Goal: Task Accomplishment & Management: Use online tool/utility

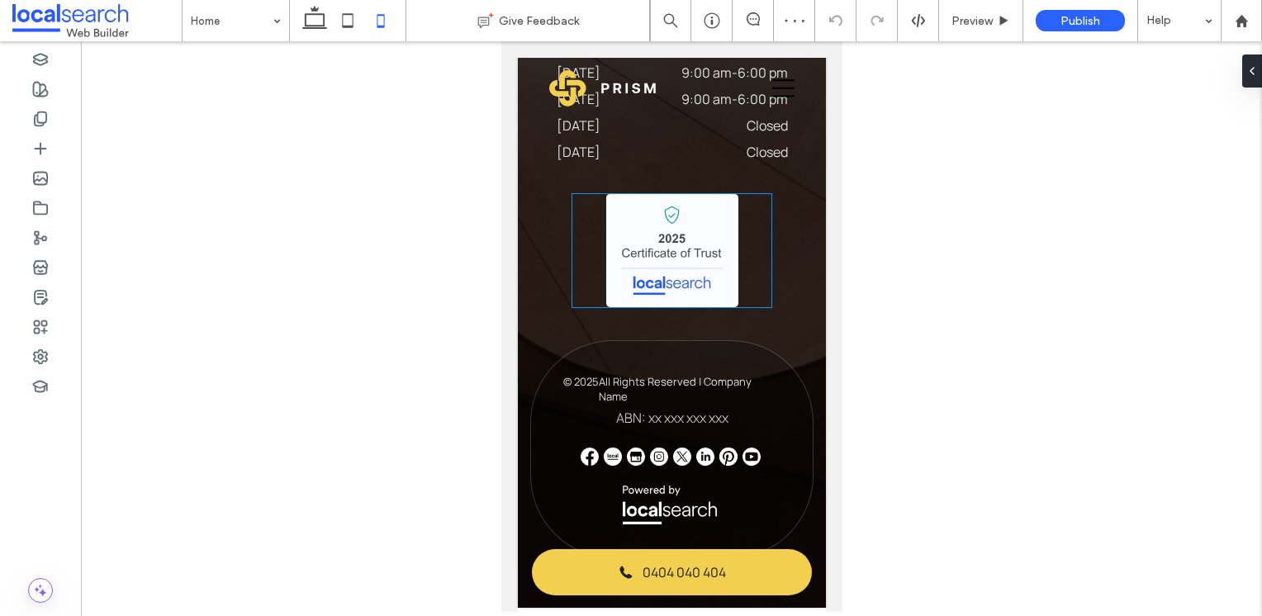
scroll to position [4791, 0]
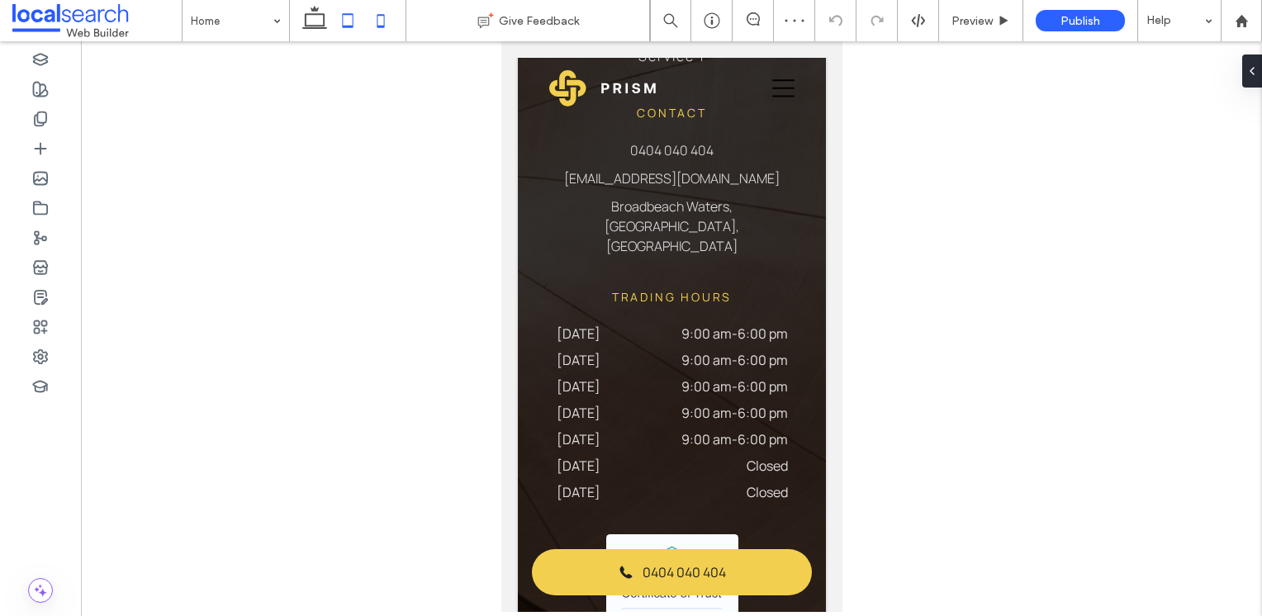
click at [344, 24] on icon at bounding box center [347, 20] width 33 height 33
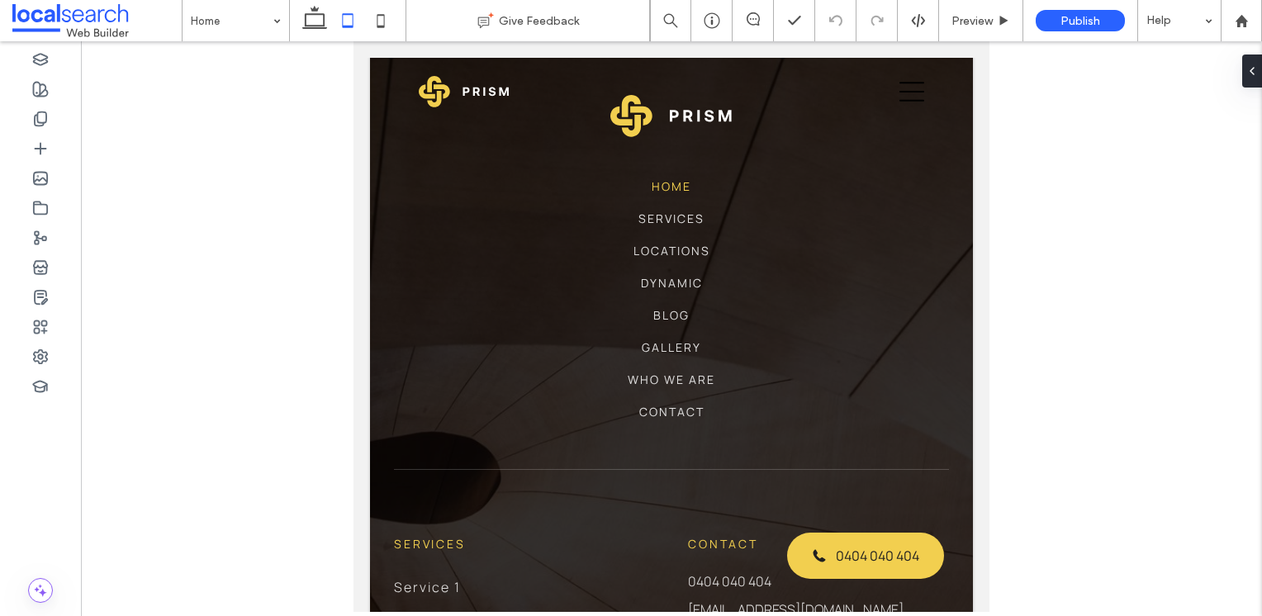
scroll to position [4482, 0]
drag, startPoint x: 1038, startPoint y: 206, endPoint x: 1033, endPoint y: 226, distance: 21.4
click at [1038, 206] on div at bounding box center [671, 326] width 1181 height 571
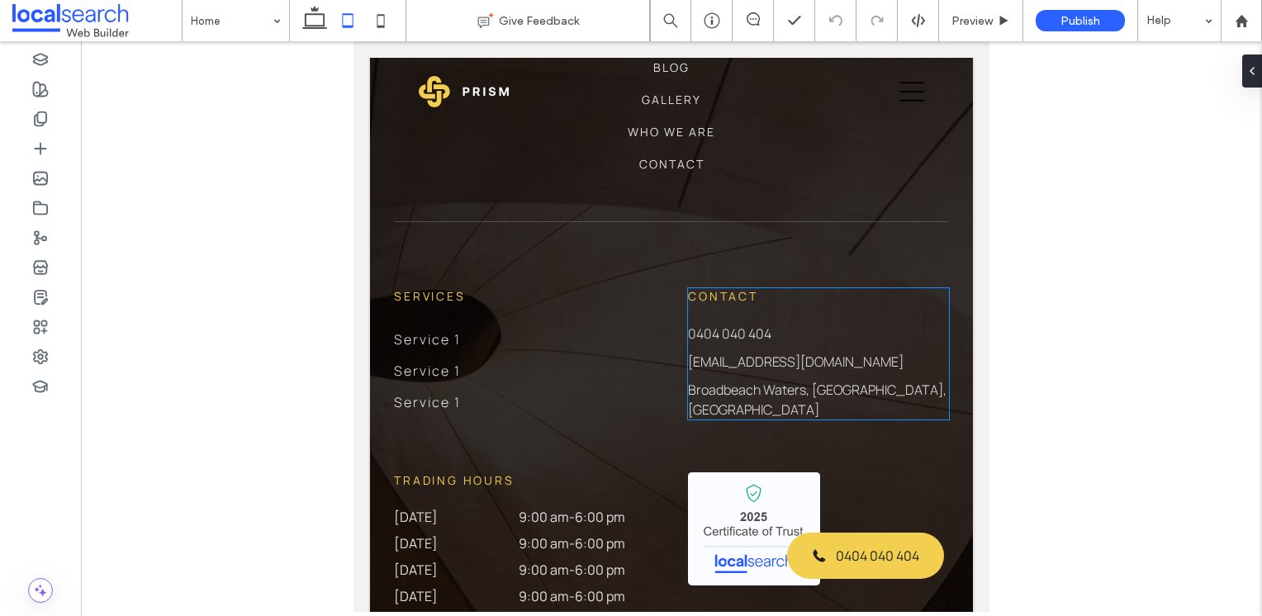
scroll to position [5042, 0]
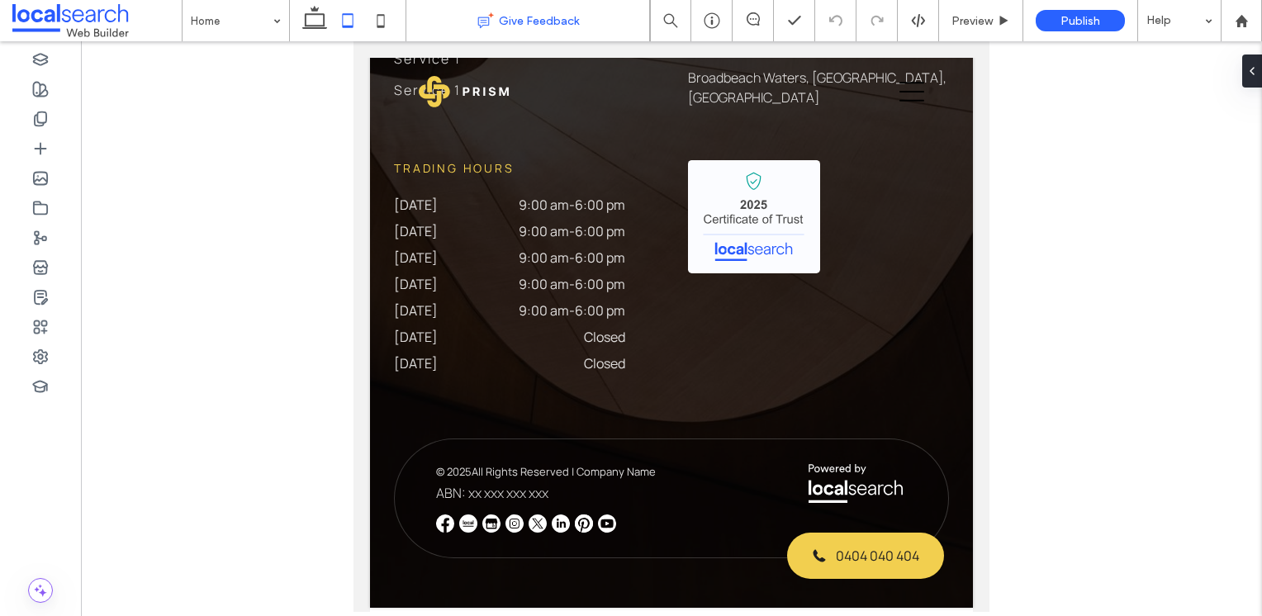
click at [383, 24] on icon at bounding box center [380, 20] width 33 height 33
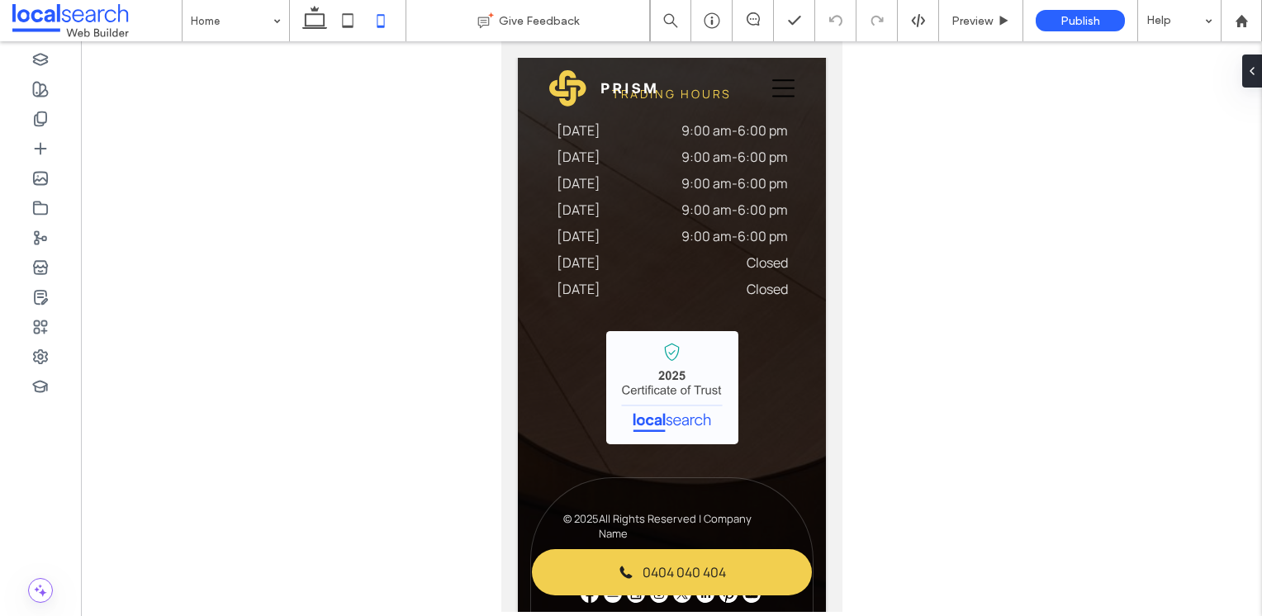
scroll to position [5036, 0]
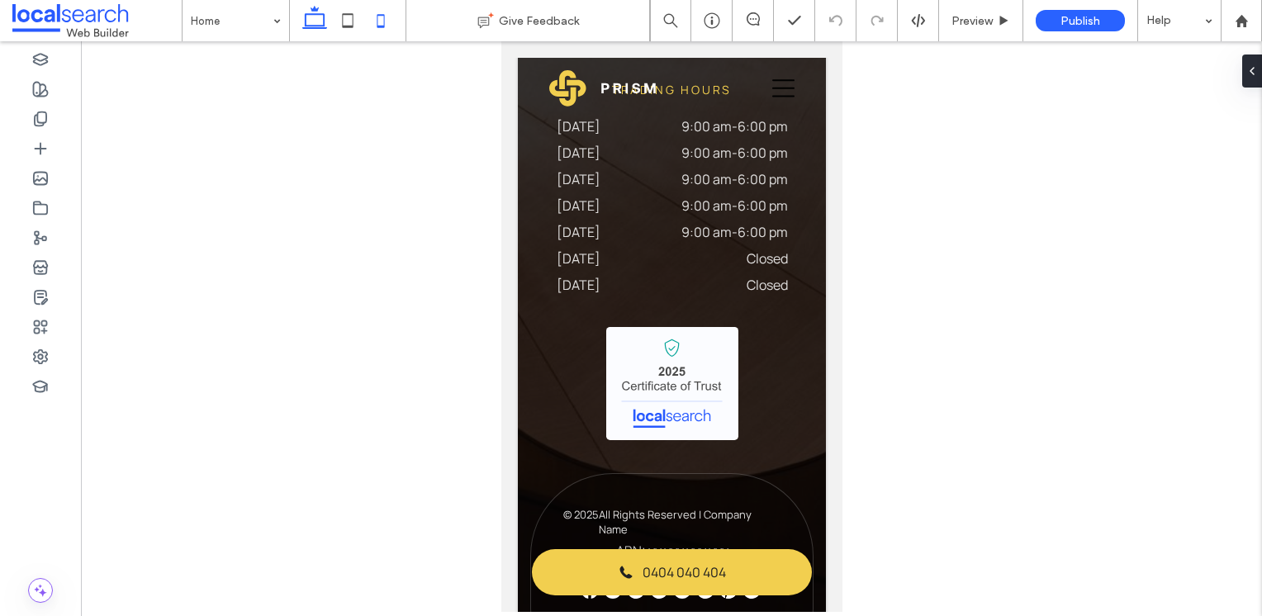
click at [321, 10] on icon at bounding box center [314, 20] width 33 height 33
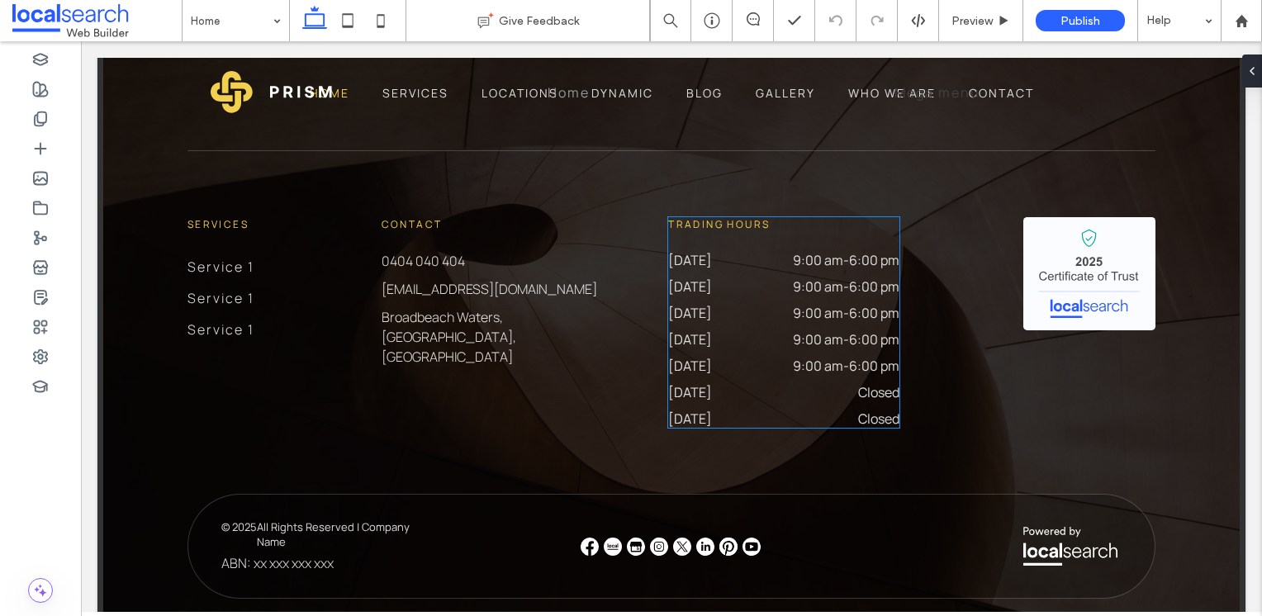
scroll to position [4509, 0]
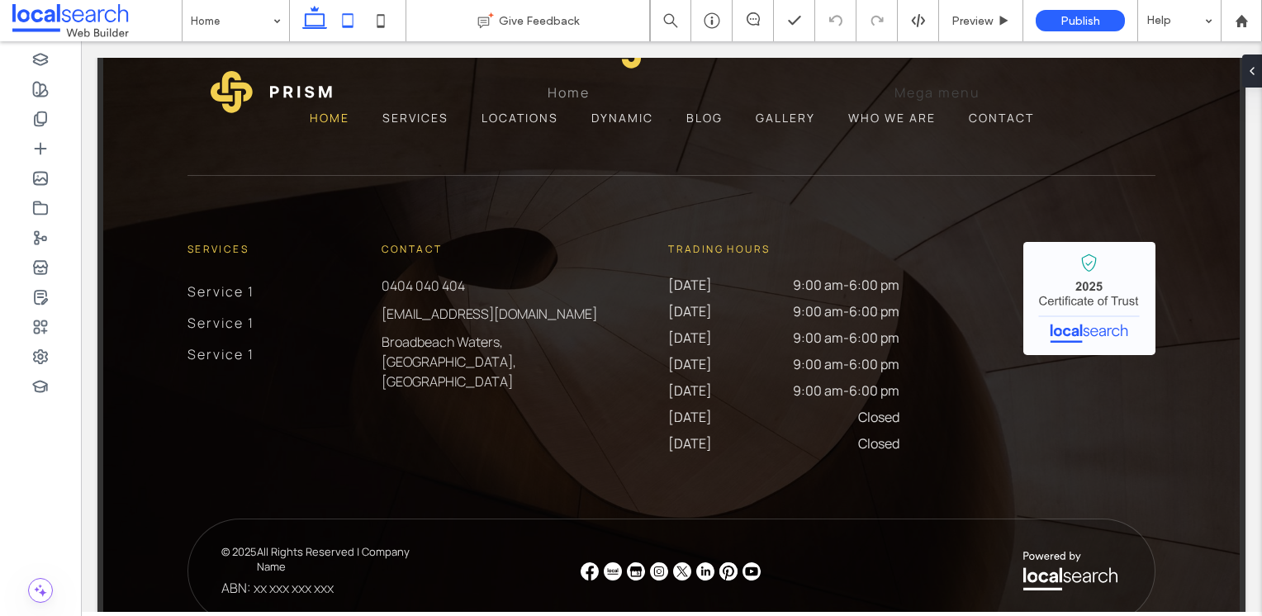
click at [347, 18] on icon at bounding box center [347, 20] width 33 height 33
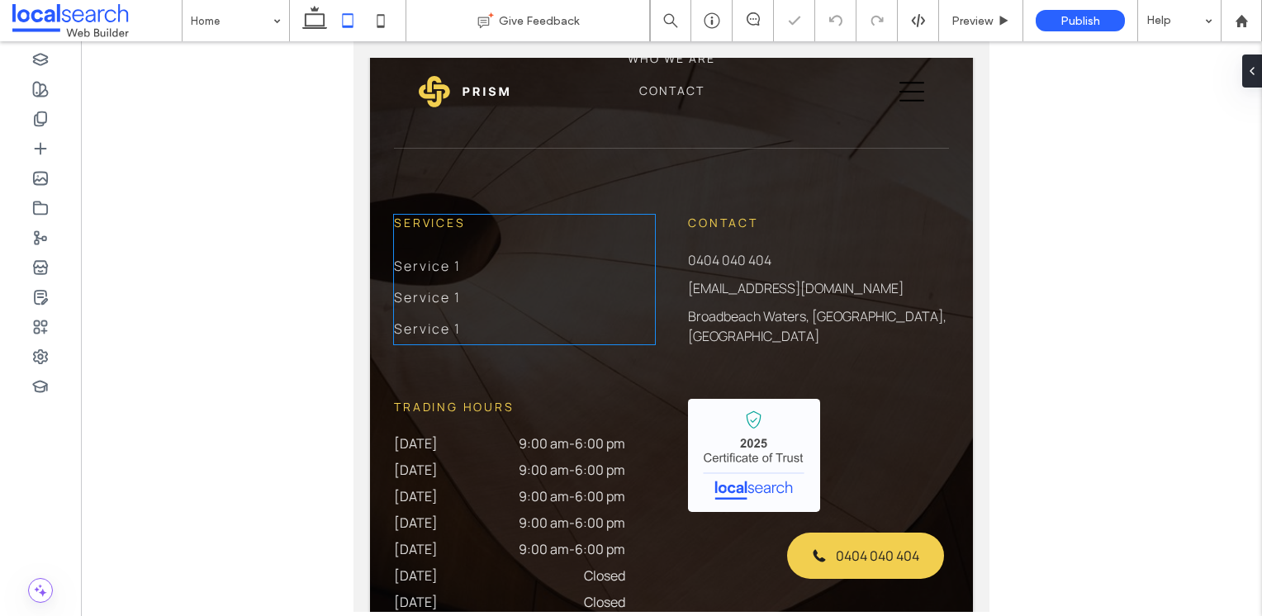
scroll to position [4969, 0]
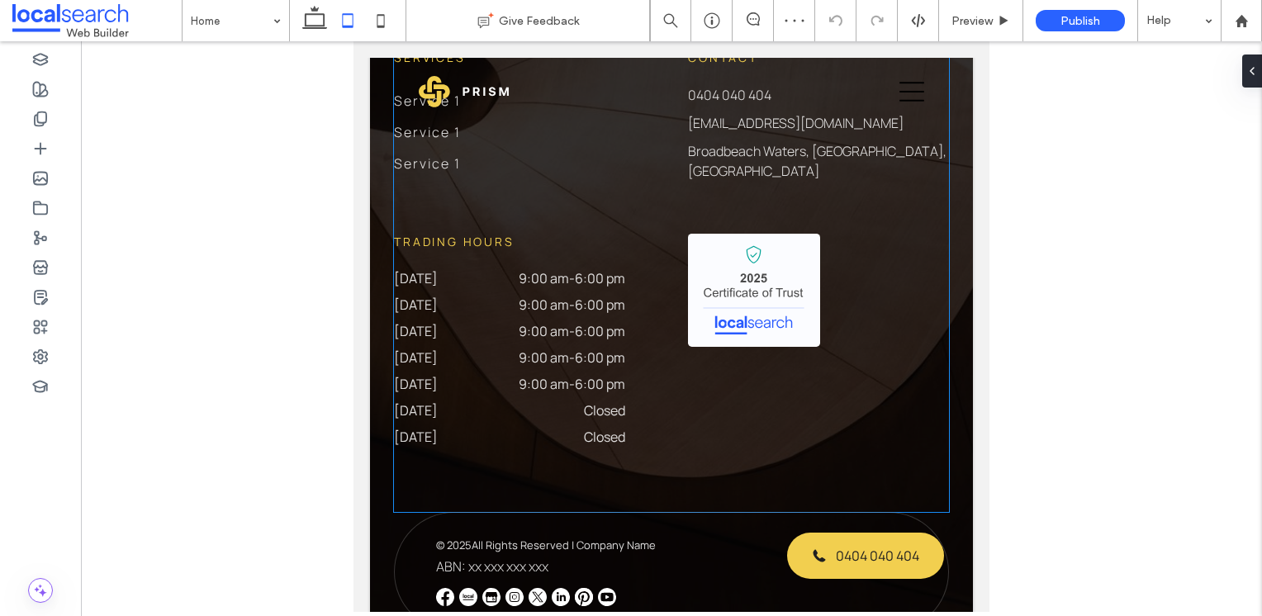
click at [658, 212] on div "Services Service 1 Service 1 Service 1 Contact 0404 040 404 info@prism.com.au B…" at bounding box center [671, 247] width 555 height 529
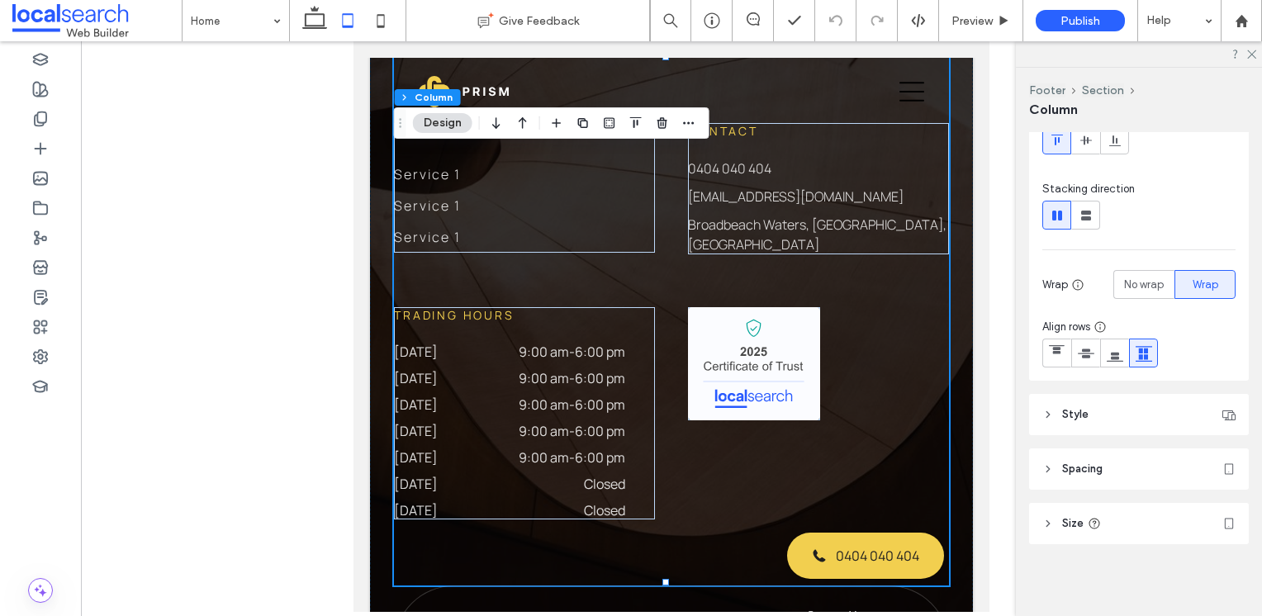
scroll to position [4895, 0]
click at [1085, 409] on span "Style" at bounding box center [1075, 414] width 26 height 17
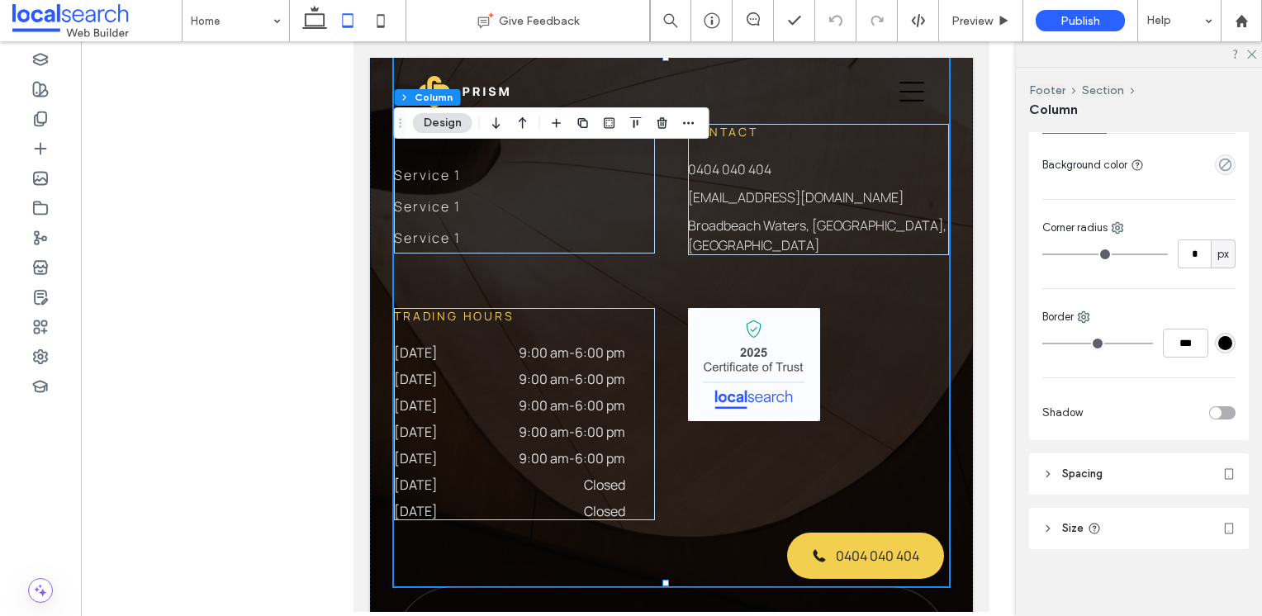
scroll to position [502, 0]
click at [1113, 476] on header "Spacing" at bounding box center [1139, 469] width 220 height 41
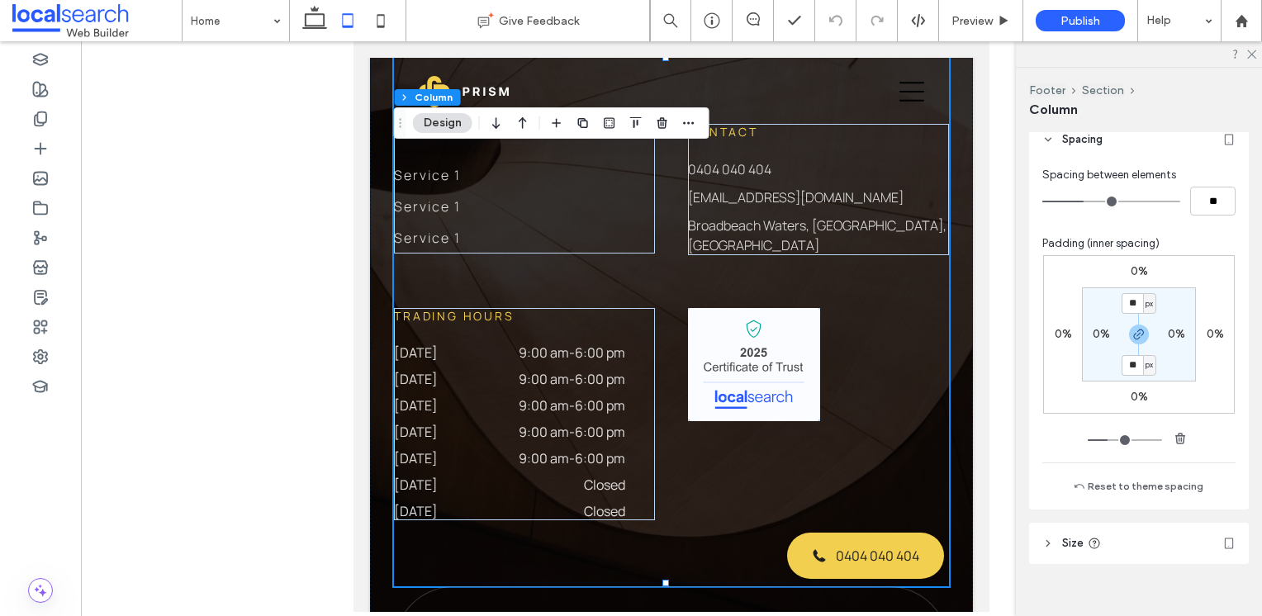
scroll to position [852, 0]
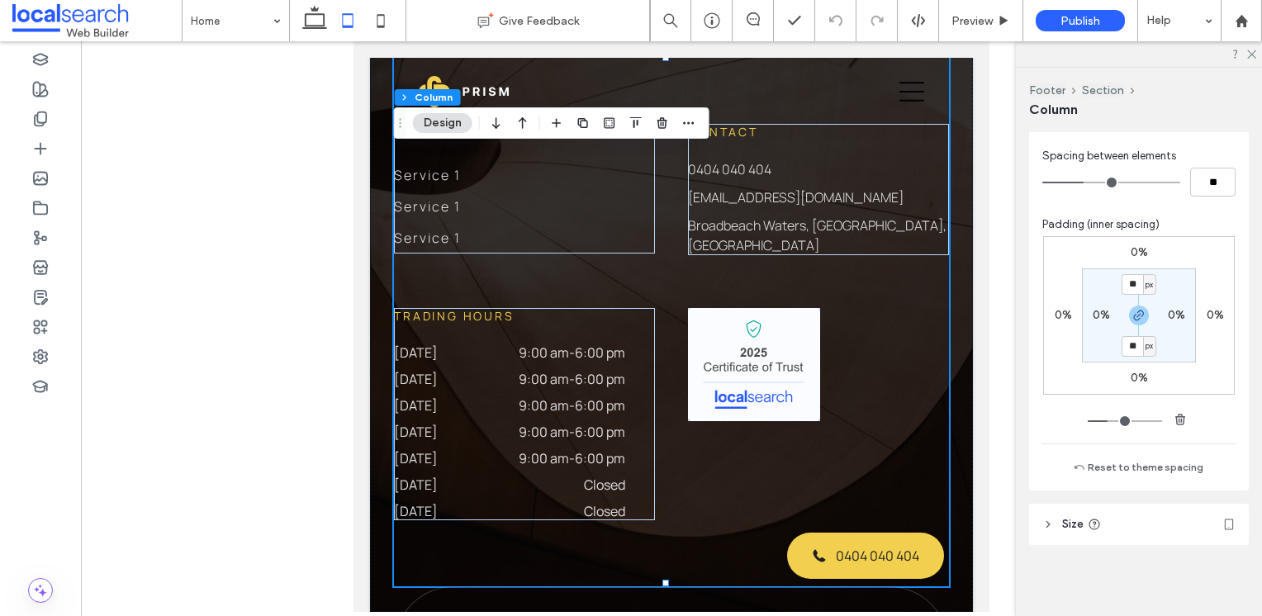
drag, startPoint x: 1057, startPoint y: 524, endPoint x: 1099, endPoint y: 482, distance: 59.0
click at [1057, 524] on header "Size" at bounding box center [1139, 524] width 220 height 41
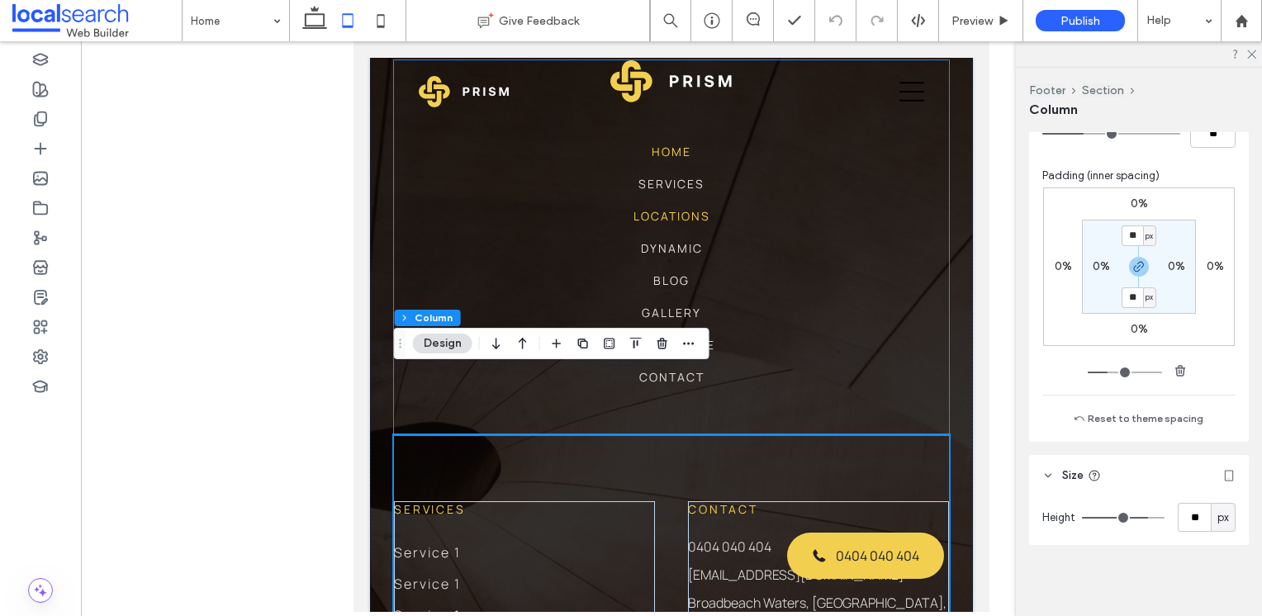
scroll to position [4399, 0]
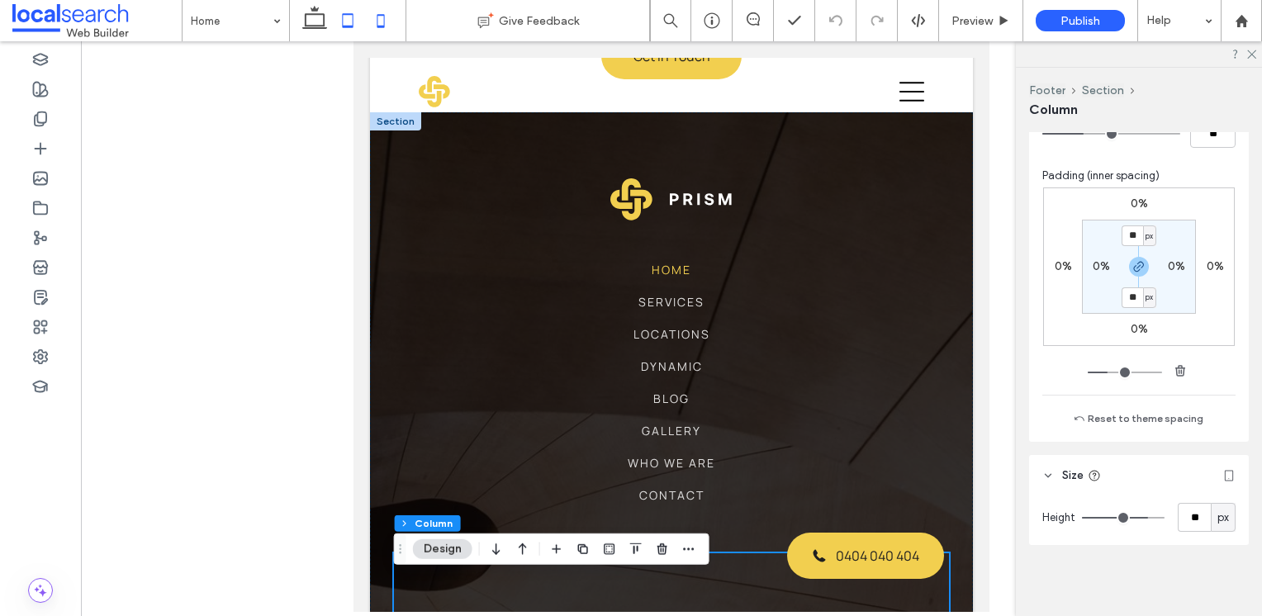
click at [377, 22] on use at bounding box center [380, 20] width 7 height 13
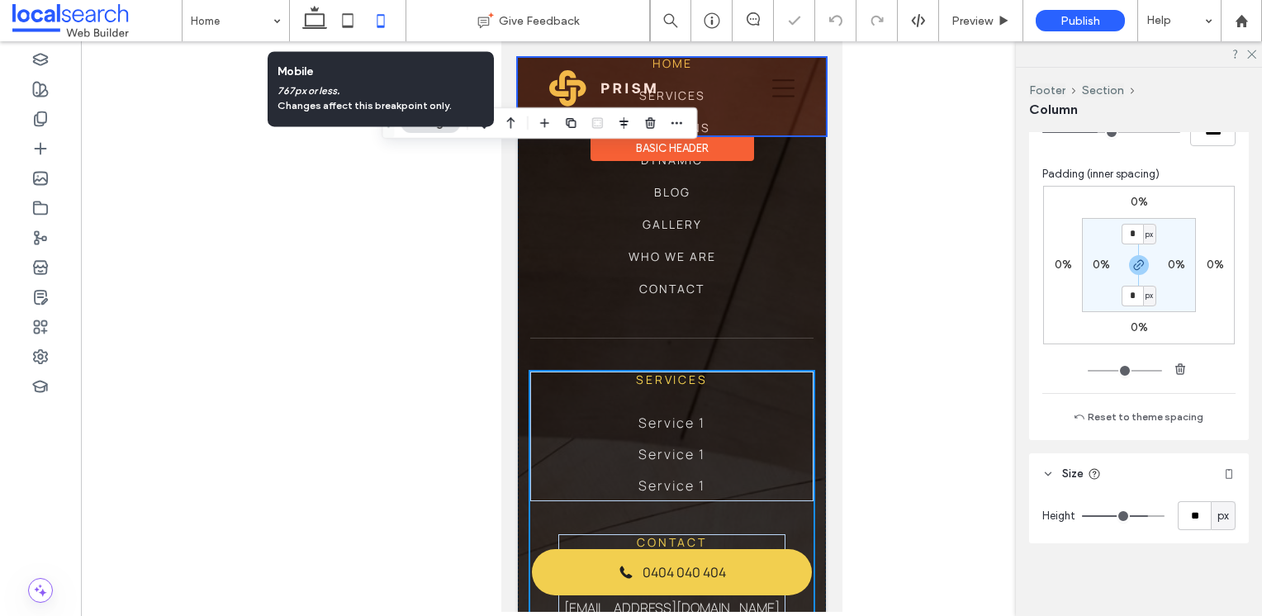
type input "**"
type input "****"
type input "*"
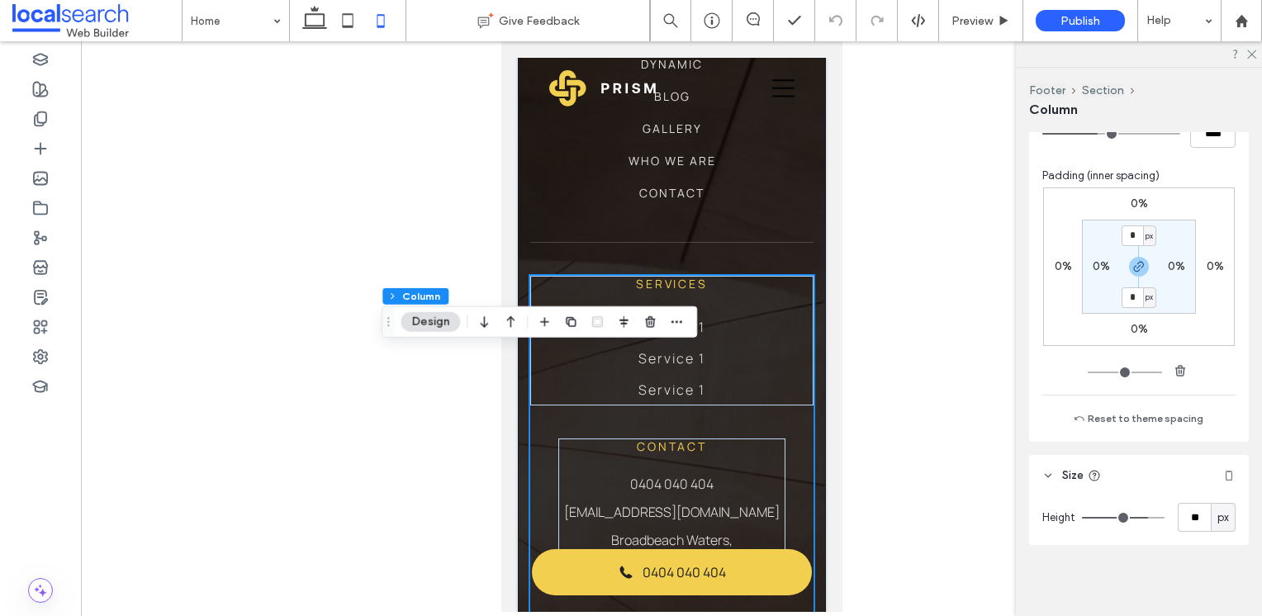
scroll to position [4378, 0]
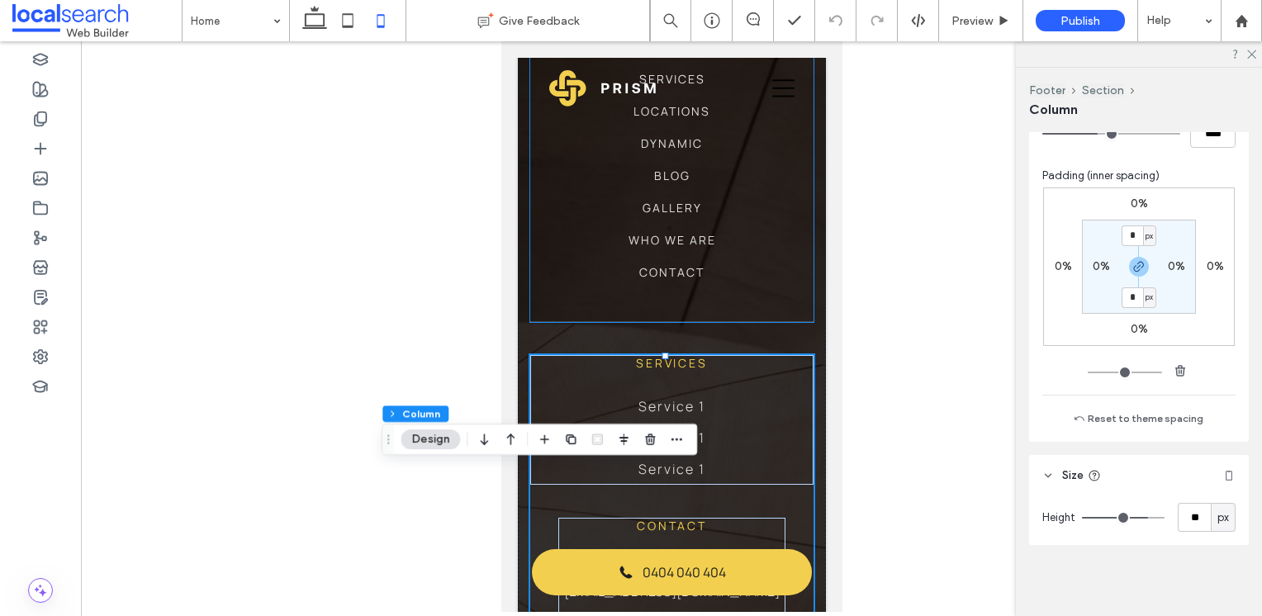
click at [724, 225] on ul "Home Services Locations Dynamic Blog Gallery Who We Are Contact" at bounding box center [671, 168] width 121 height 258
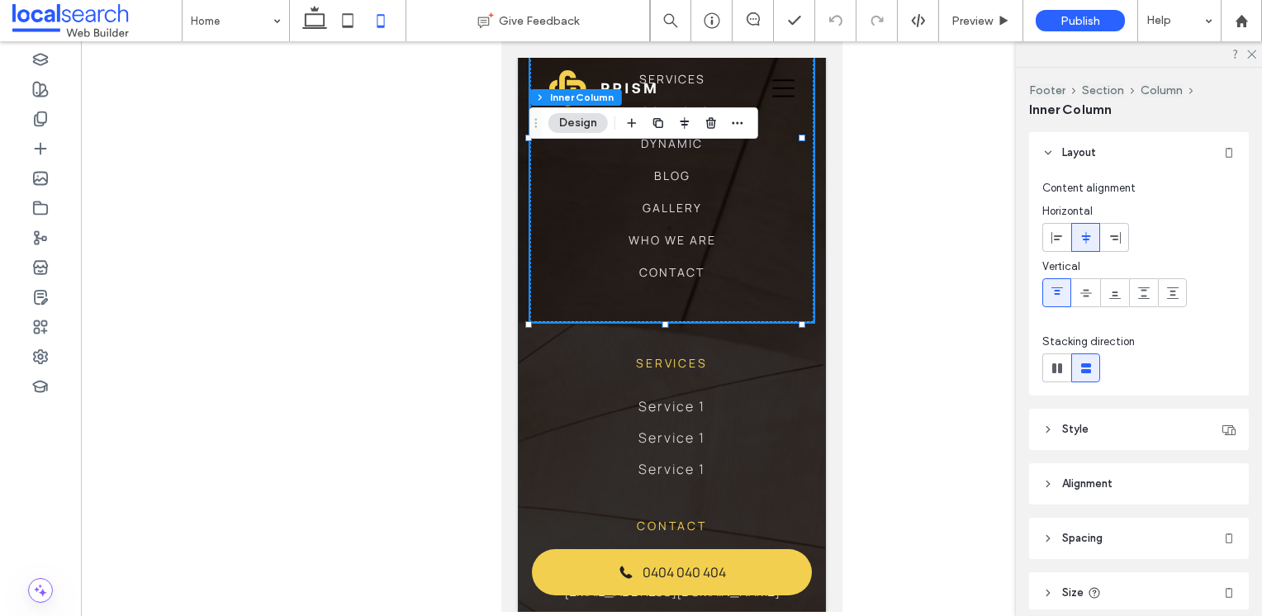
click at [770, 240] on div "Home Services Locations Dynamic Blog Gallery Who We Are Contact" at bounding box center [670, 137] width 283 height 370
click at [1087, 416] on header "Style" at bounding box center [1139, 429] width 220 height 41
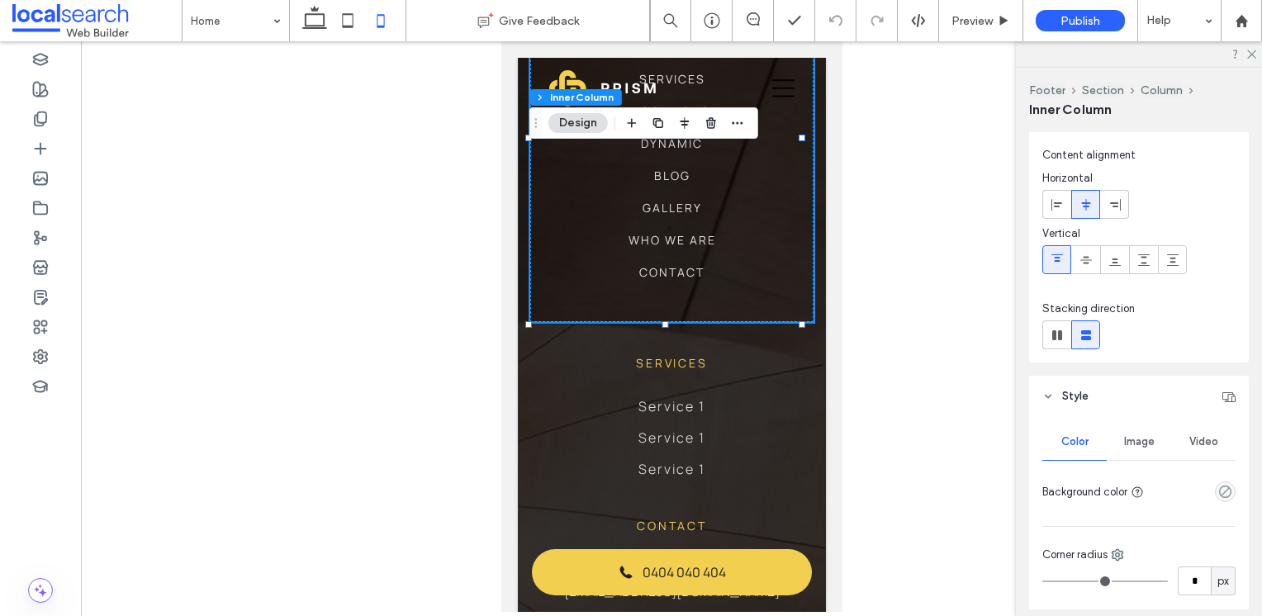
scroll to position [83, 0]
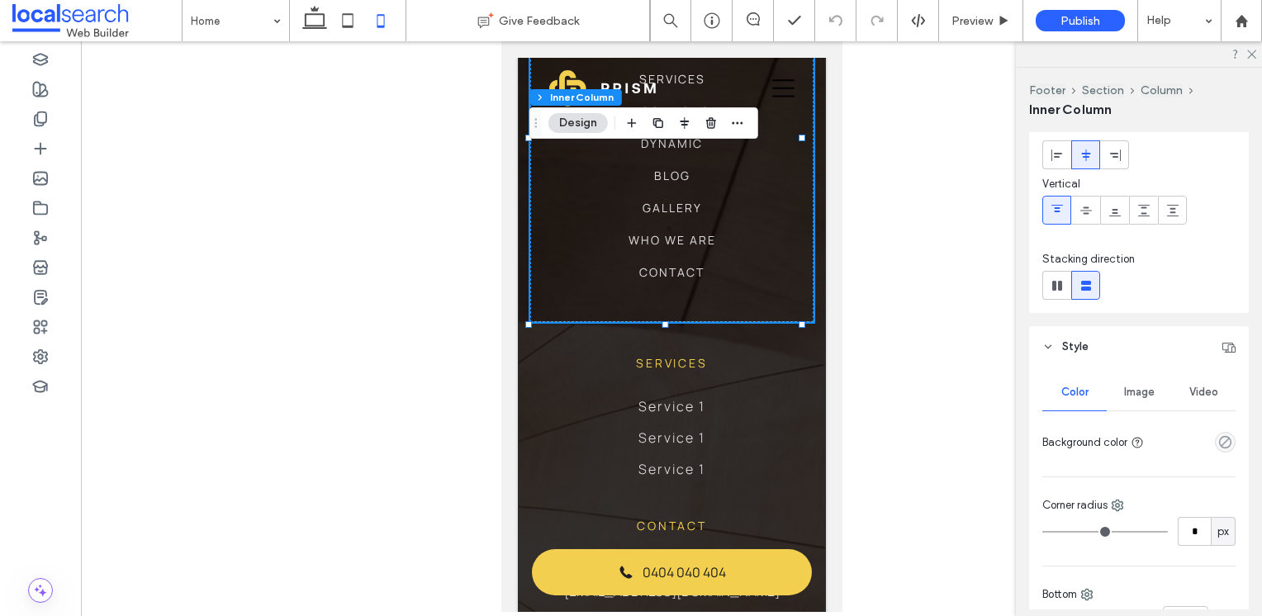
click at [1080, 339] on span "Style" at bounding box center [1075, 347] width 26 height 17
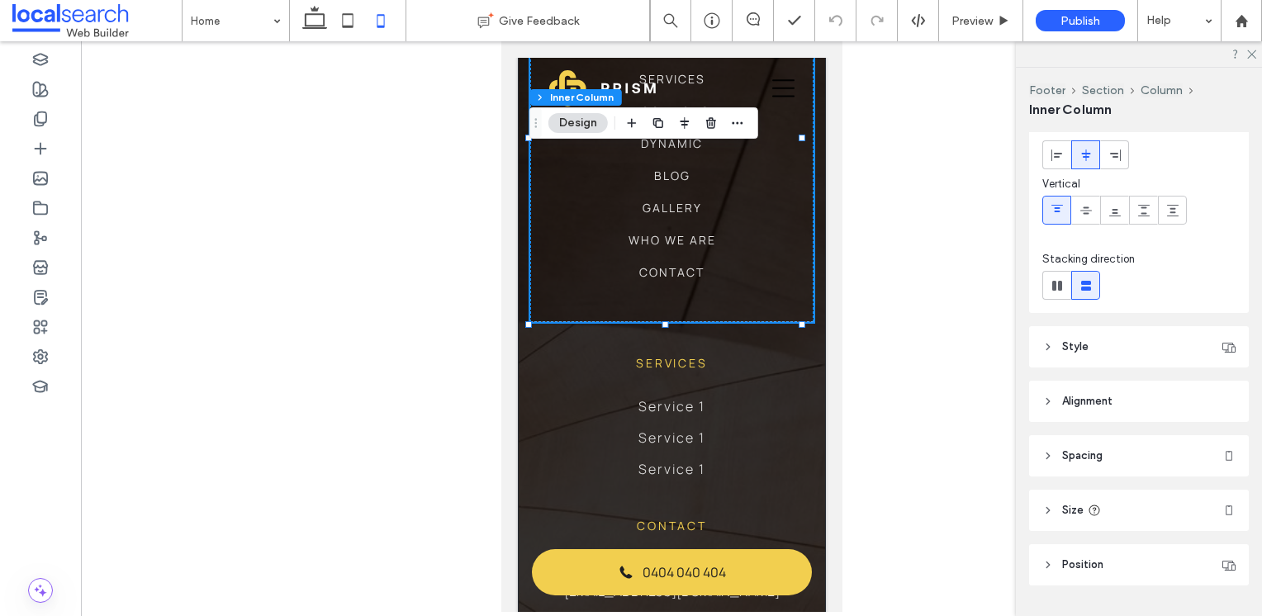
scroll to position [124, 0]
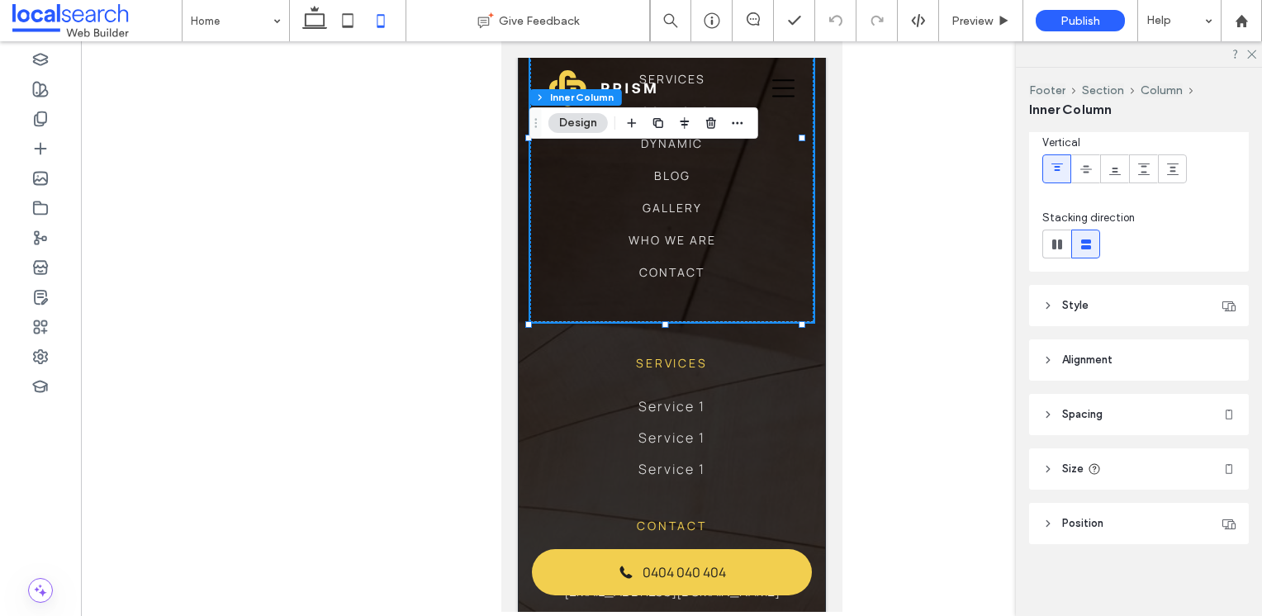
click at [1080, 354] on span "Alignment" at bounding box center [1087, 360] width 50 height 17
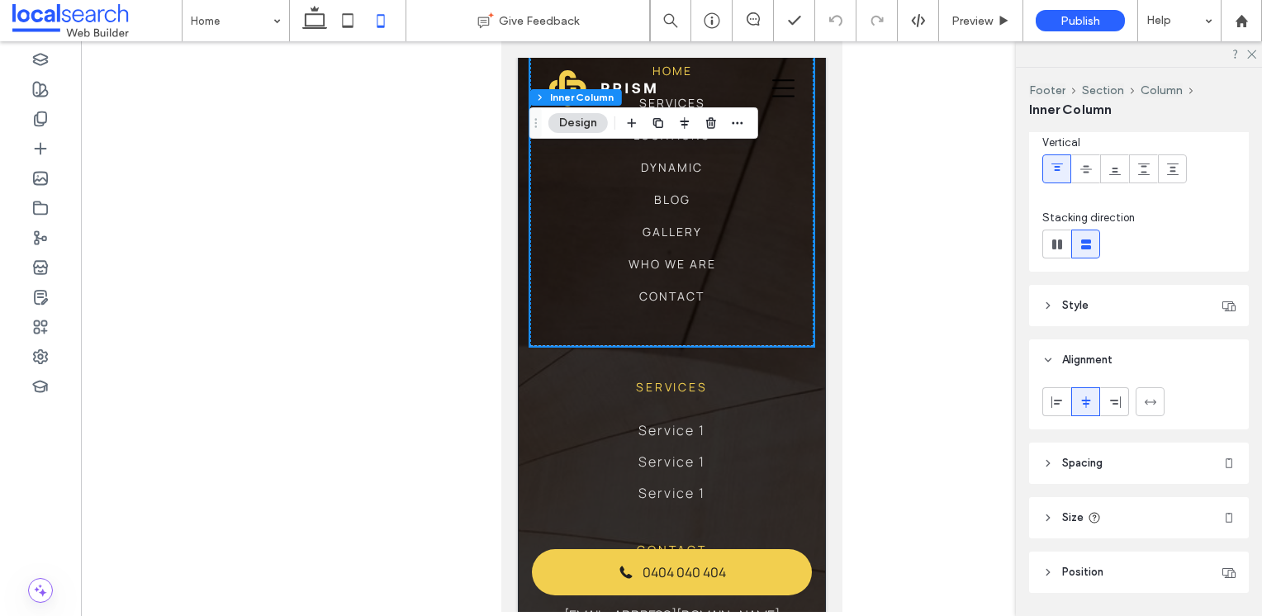
click at [1080, 354] on span "Alignment" at bounding box center [1087, 360] width 50 height 17
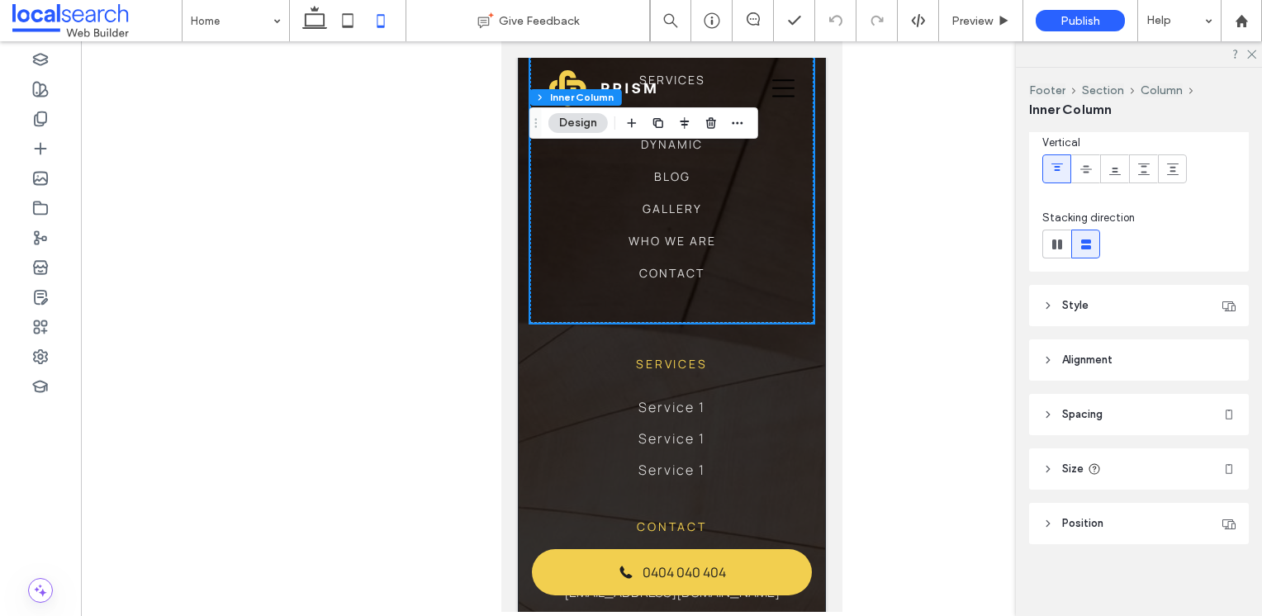
scroll to position [4398, 0]
click at [1091, 422] on header "Spacing" at bounding box center [1139, 414] width 220 height 41
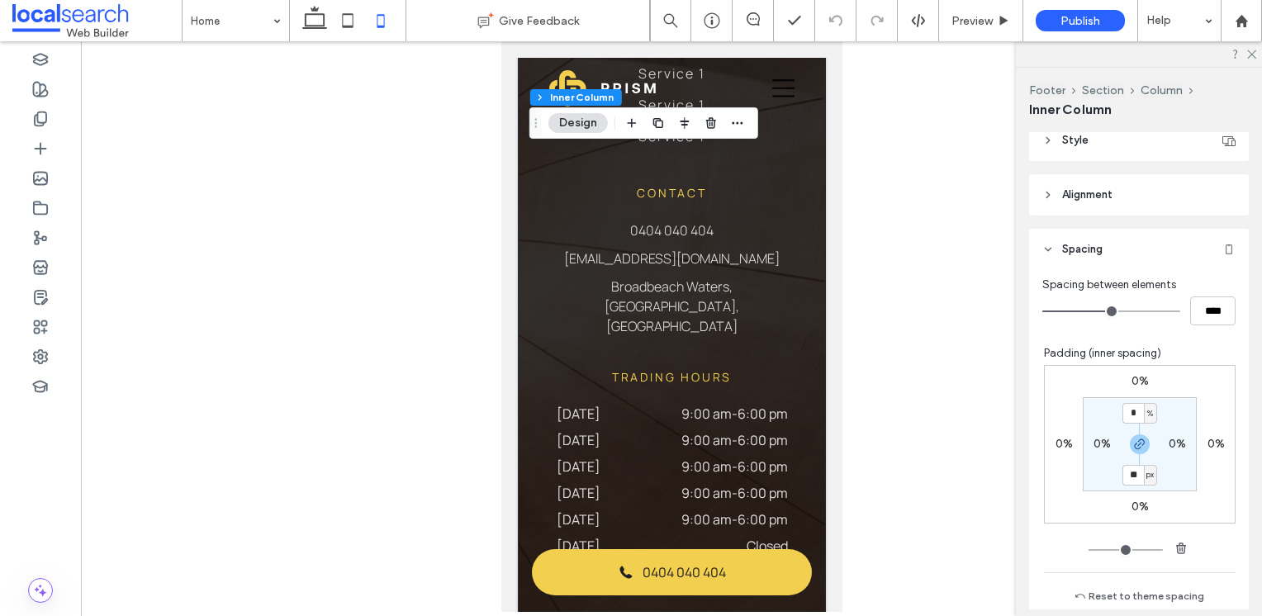
scroll to position [4689, 0]
drag, startPoint x: 313, startPoint y: 17, endPoint x: 361, endPoint y: 36, distance: 51.2
click at [313, 17] on icon at bounding box center [314, 20] width 33 height 33
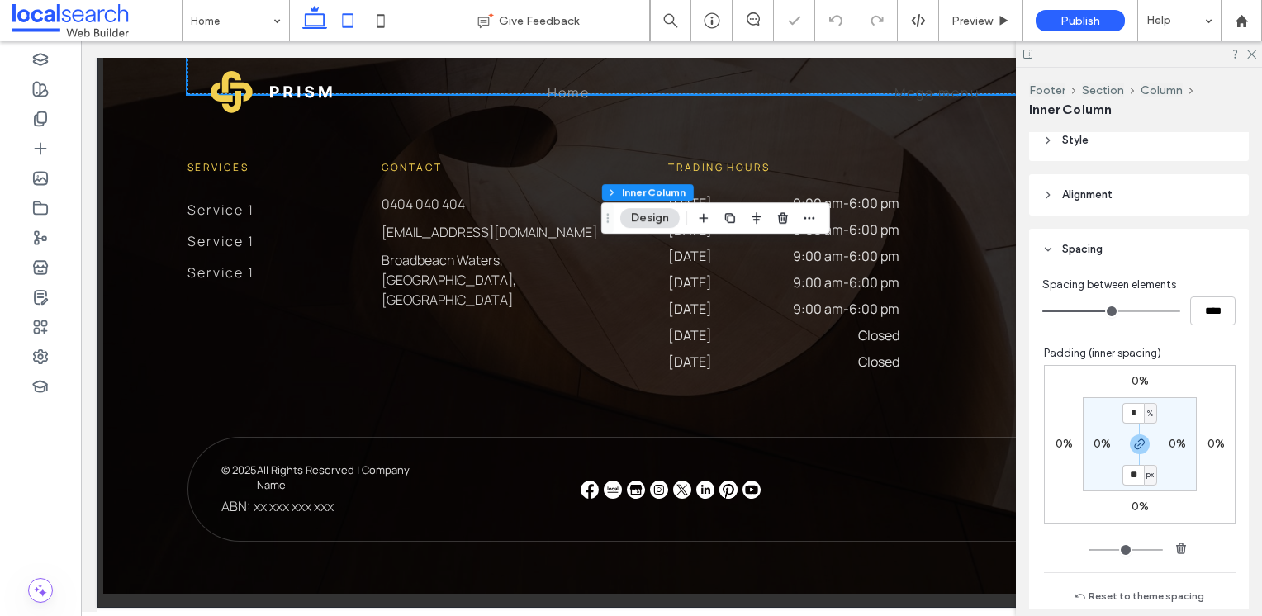
type input "**"
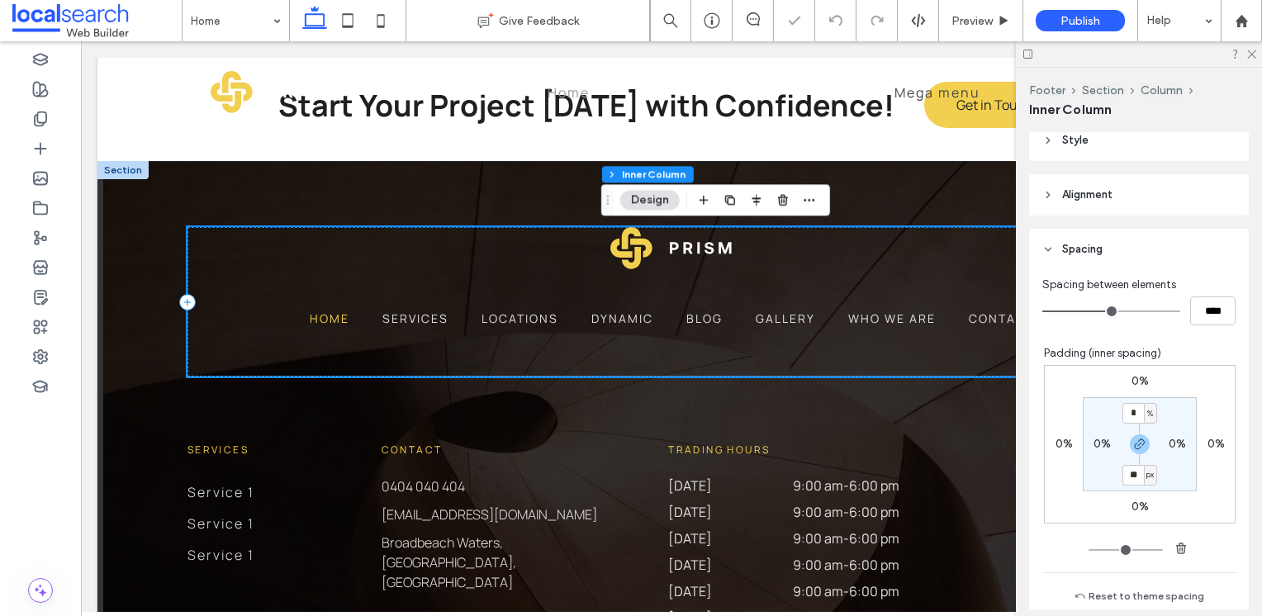
scroll to position [4391, 0]
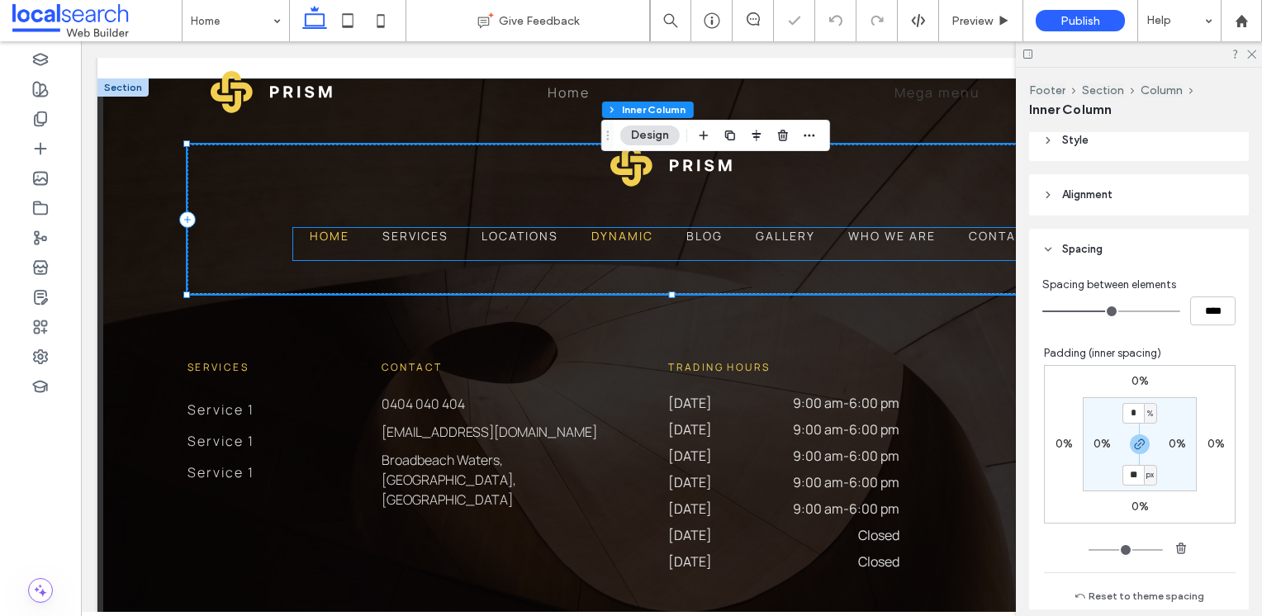
click at [638, 260] on link "Dynamic" at bounding box center [622, 244] width 95 height 32
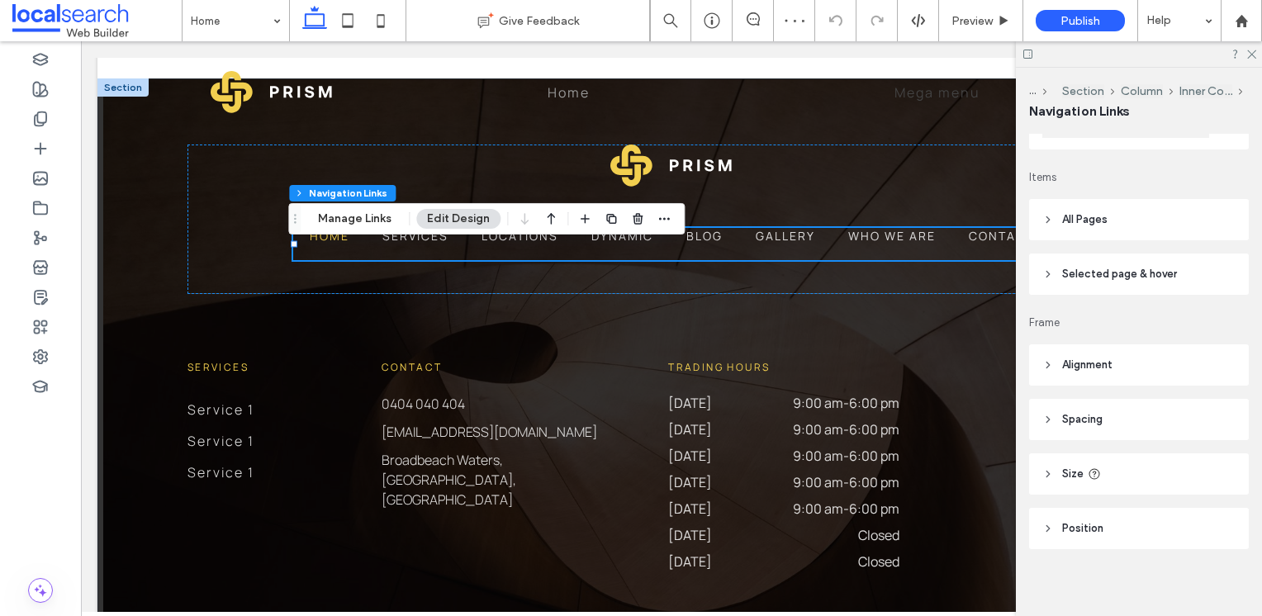
scroll to position [218, 0]
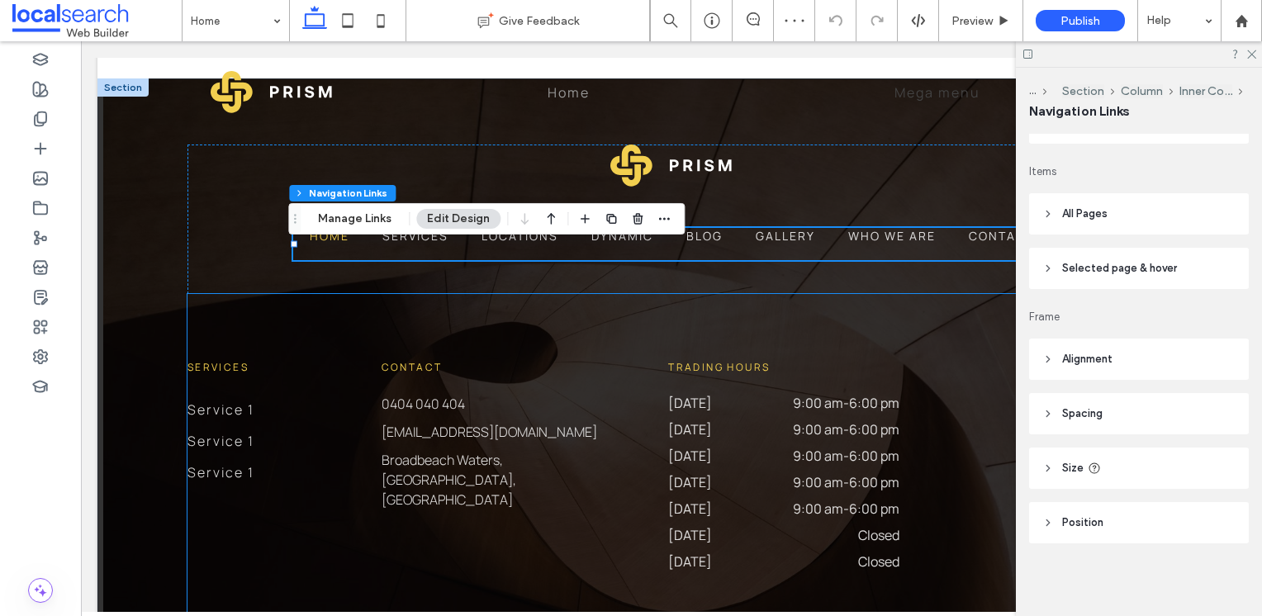
click at [620, 376] on div "Services Service 1 Service 1 Service 1 Contact 0404 040 404 info@prism.com.au B…" at bounding box center [672, 465] width 968 height 343
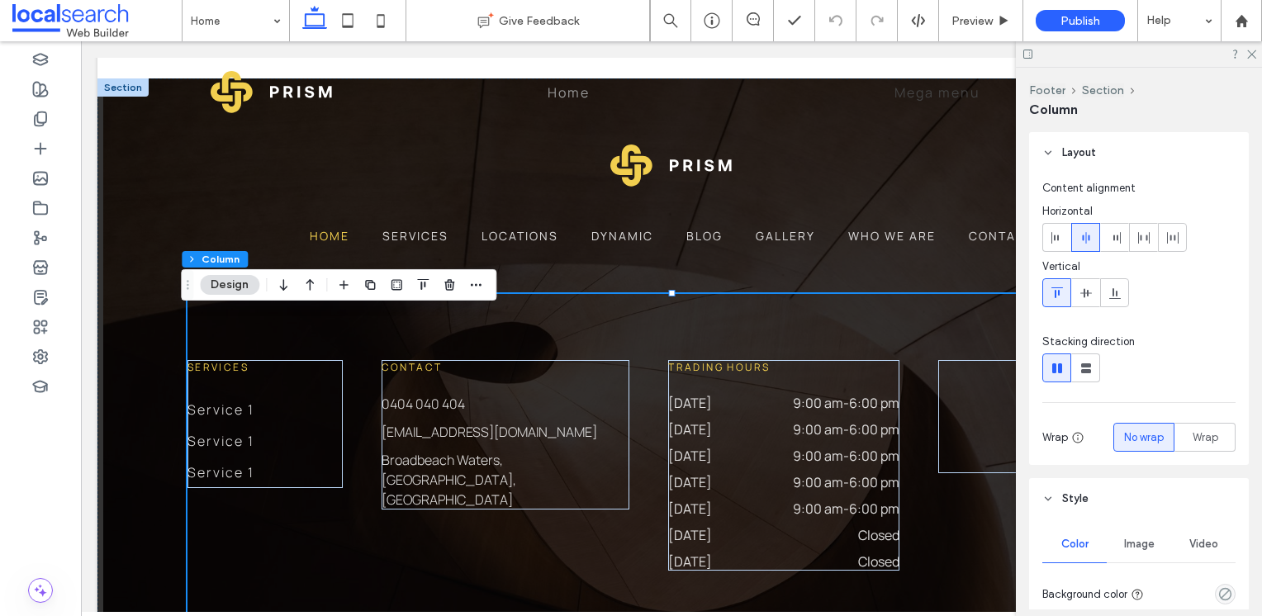
click at [598, 352] on div "Services Service 1 Service 1 Service 1 Contact 0404 040 404 info@prism.com.au B…" at bounding box center [672, 465] width 968 height 343
click at [747, 349] on div "Services Service 1 Service 1 Service 1 Contact 0404 040 404 info@prism.com.au B…" at bounding box center [672, 465] width 968 height 343
click at [652, 394] on div "Services Service 1 Service 1 Service 1 Contact 0404 040 404 info@prism.com.au B…" at bounding box center [672, 465] width 968 height 343
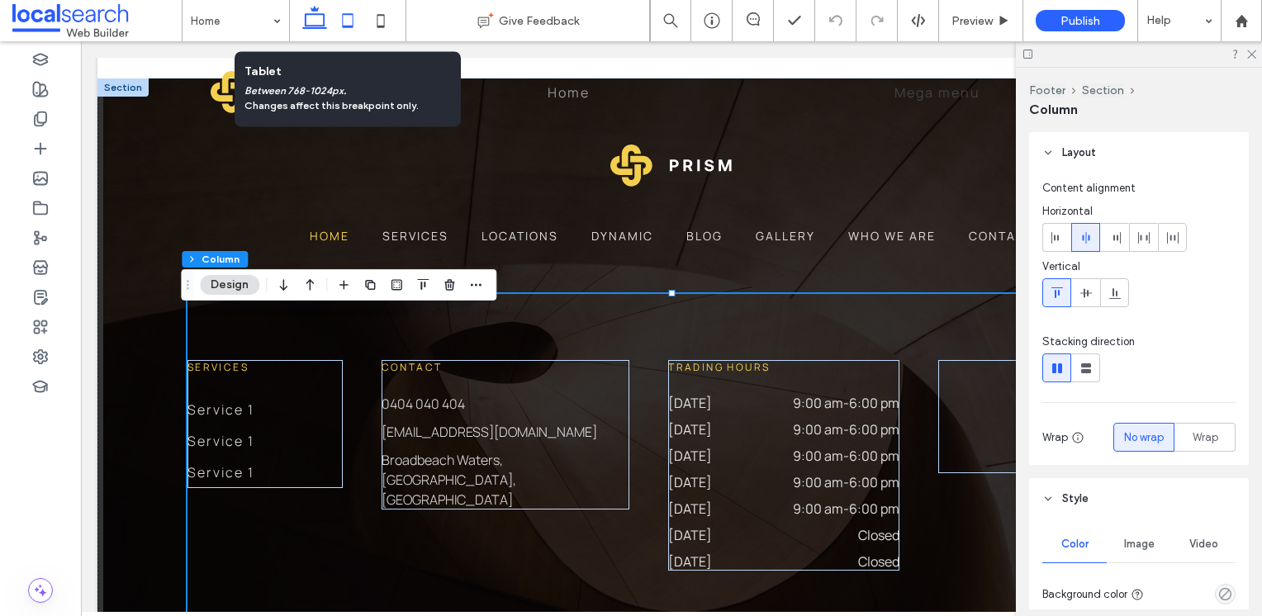
click at [352, 20] on icon at bounding box center [347, 20] width 33 height 33
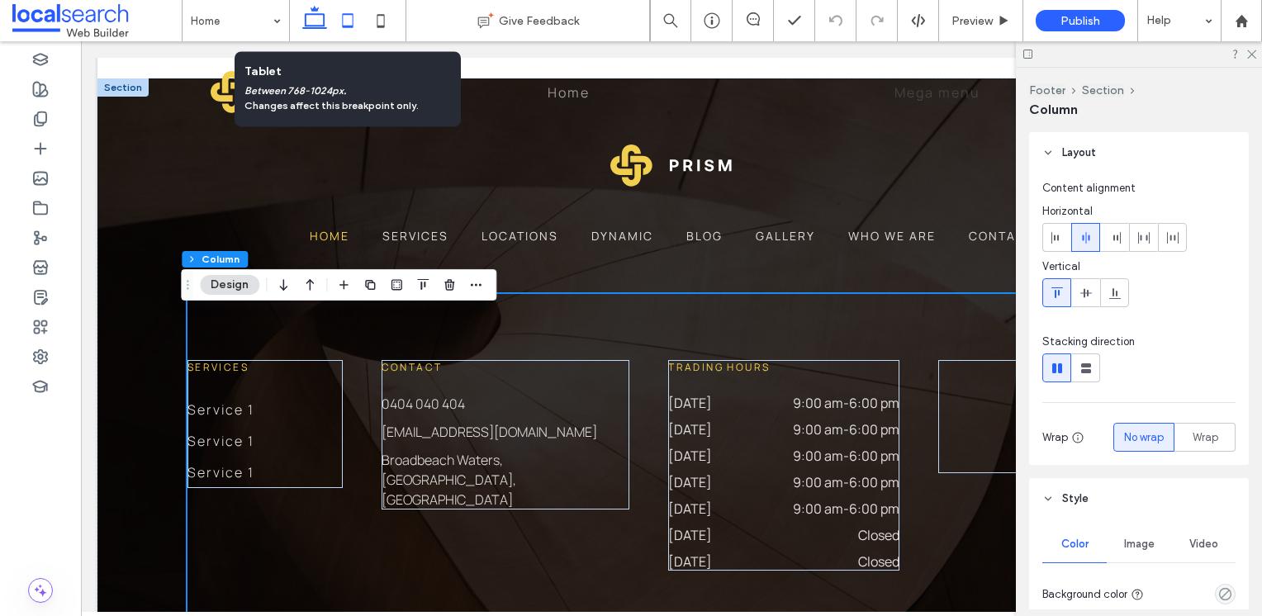
type input "*"
type input "**"
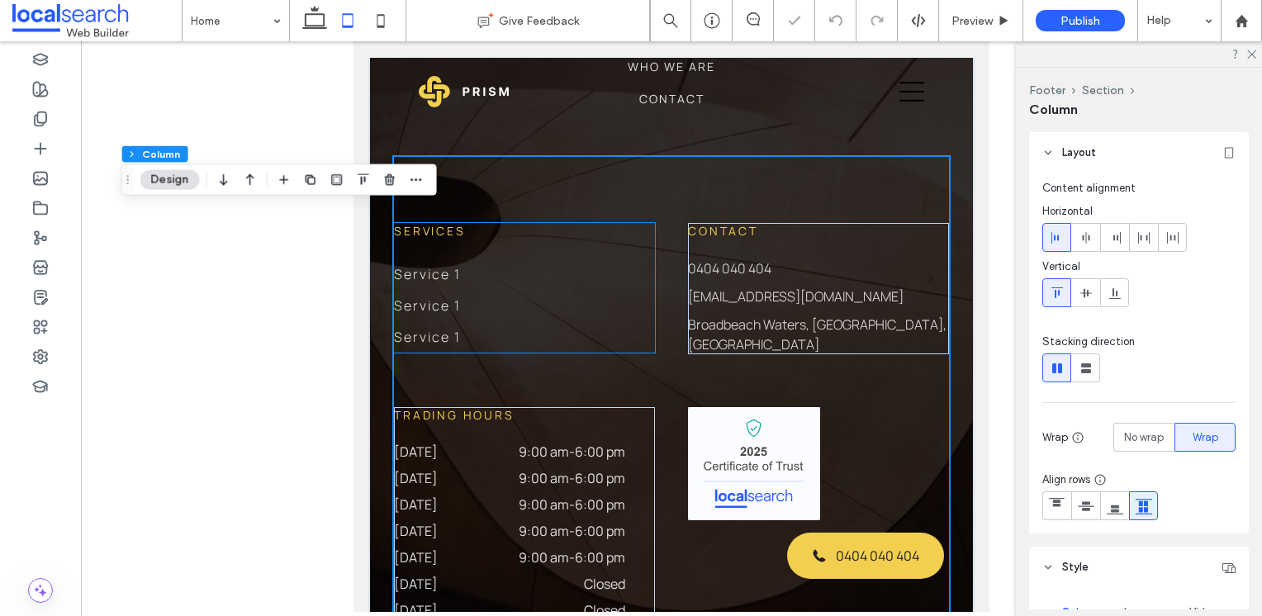
scroll to position [4798, 0]
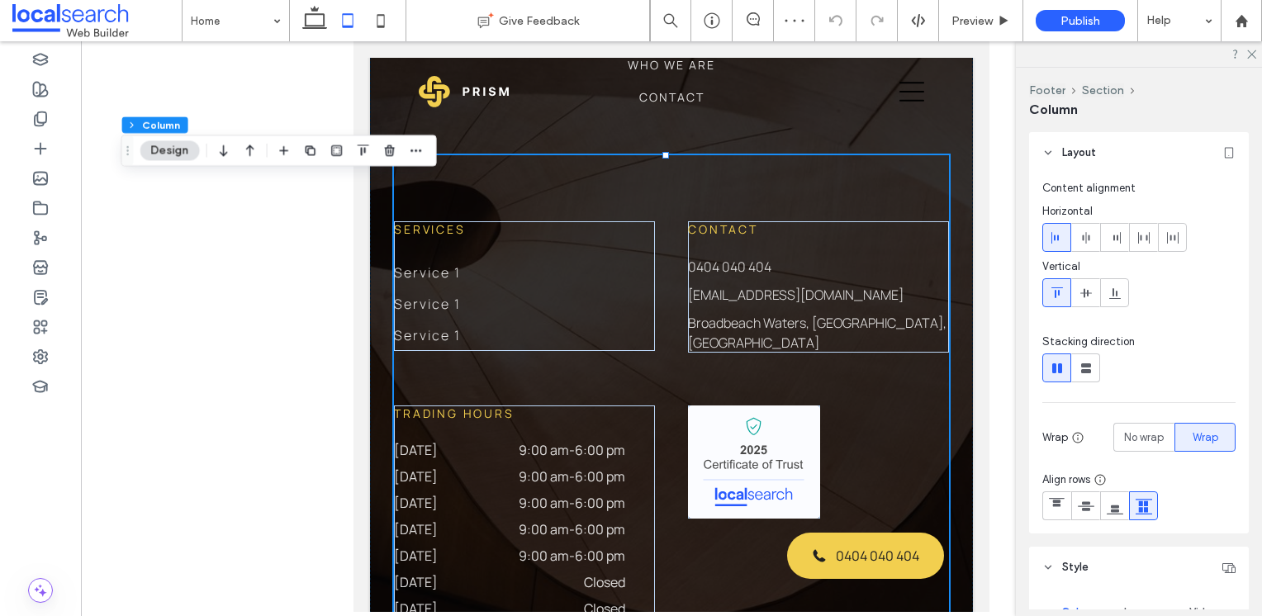
click at [670, 309] on div "Services Service 1 Service 1 Service 1 Contact 0404 040 404 info@prism.com.au B…" at bounding box center [671, 419] width 555 height 529
click at [923, 372] on div "Services Service 1 Service 1 Service 1 Contact 0404 040 404 info@prism.com.au B…" at bounding box center [671, 419] width 555 height 529
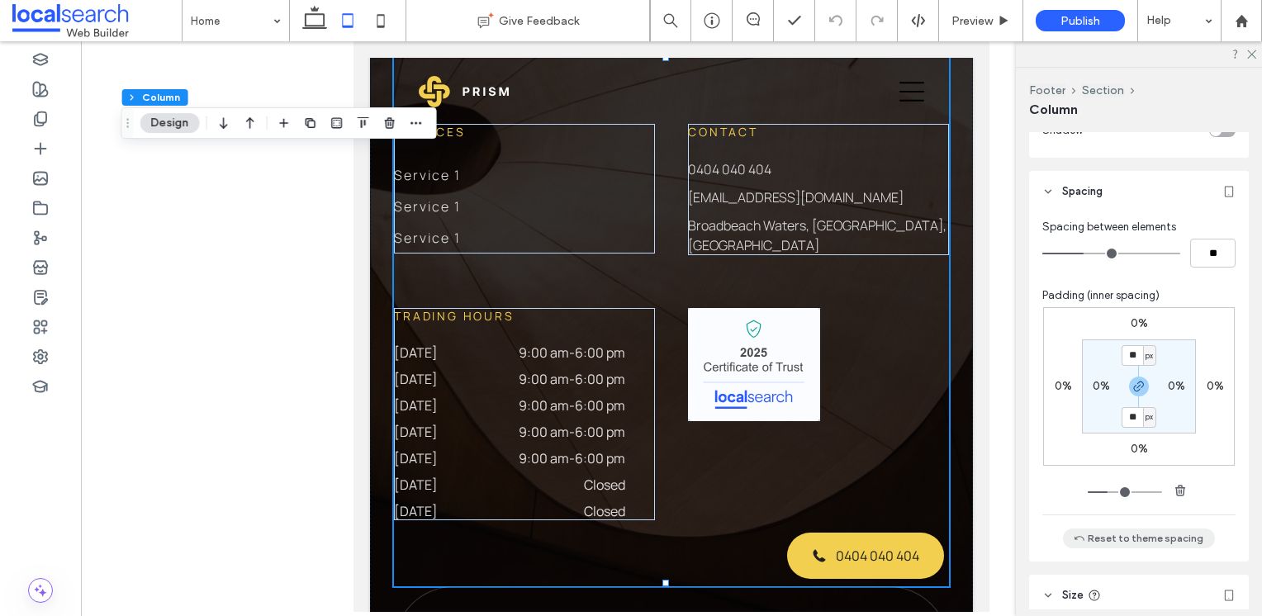
scroll to position [900, 0]
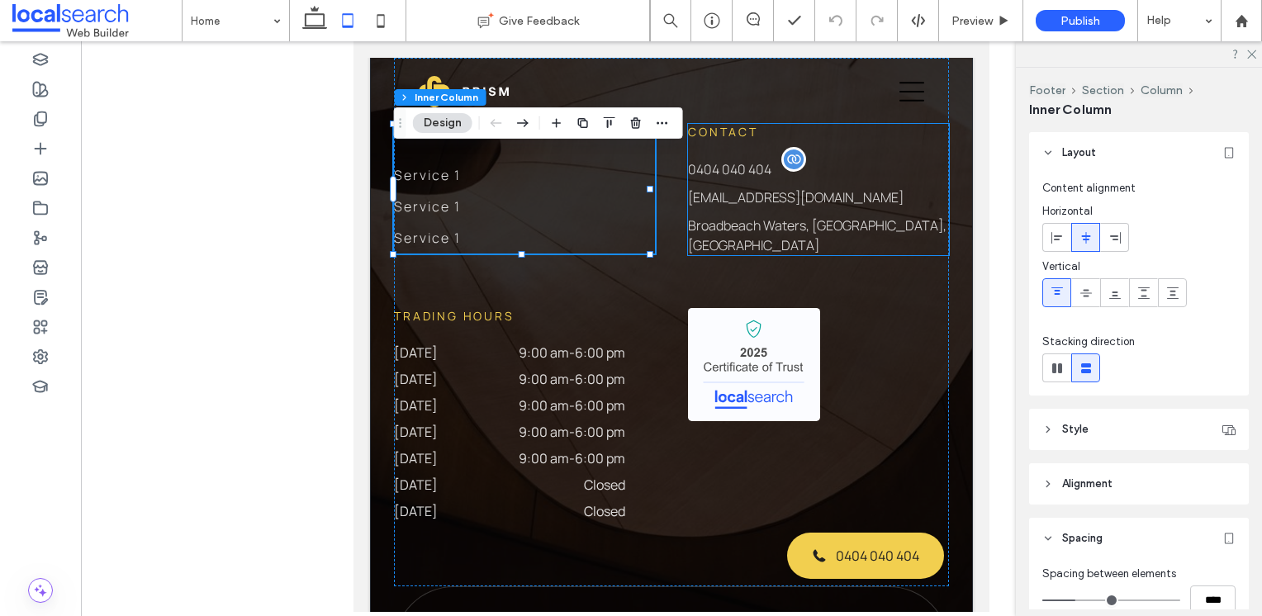
click at [823, 179] on p "0404 040 404" at bounding box center [818, 169] width 261 height 20
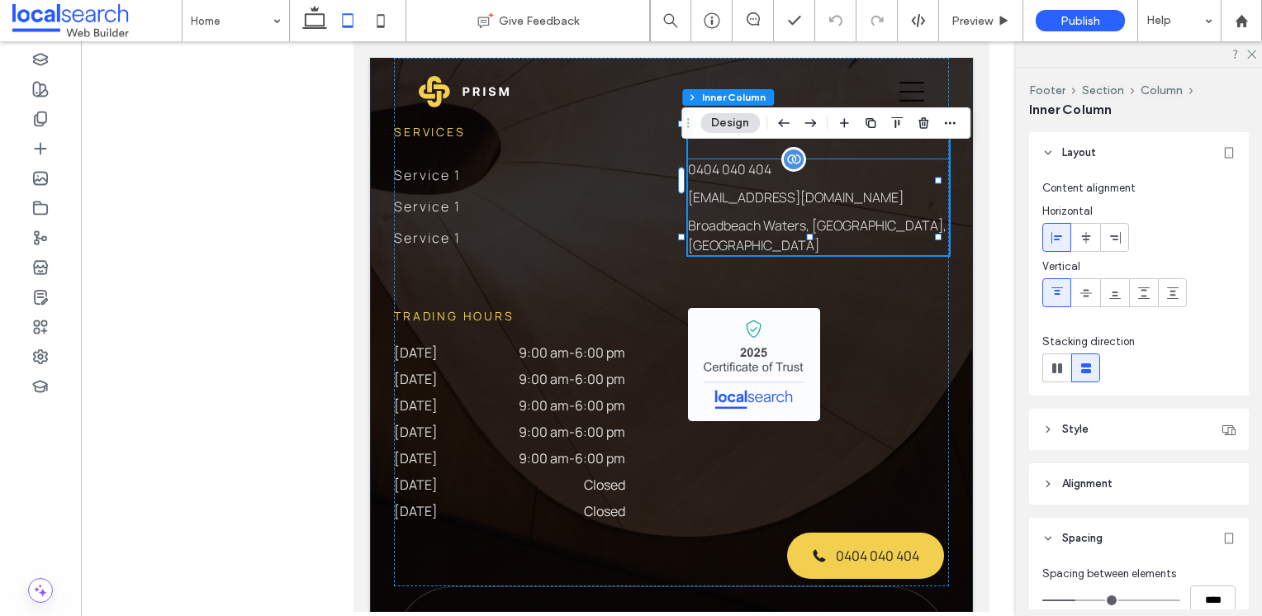
click at [862, 179] on p "0404 040 404" at bounding box center [818, 169] width 261 height 20
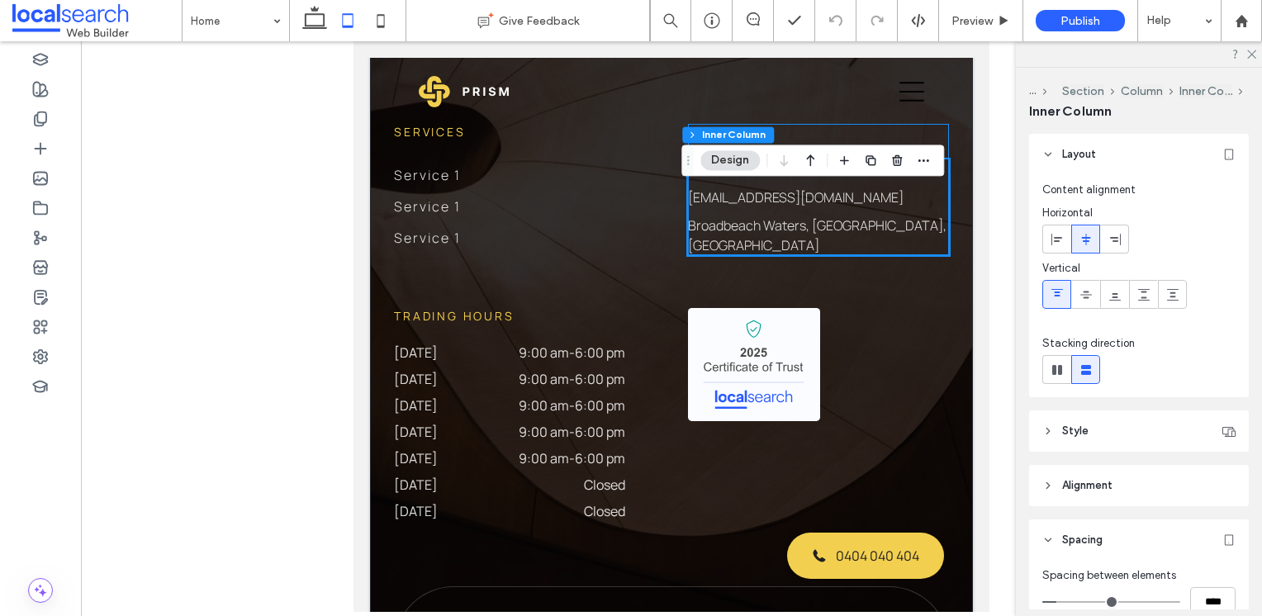
scroll to position [4812, 0]
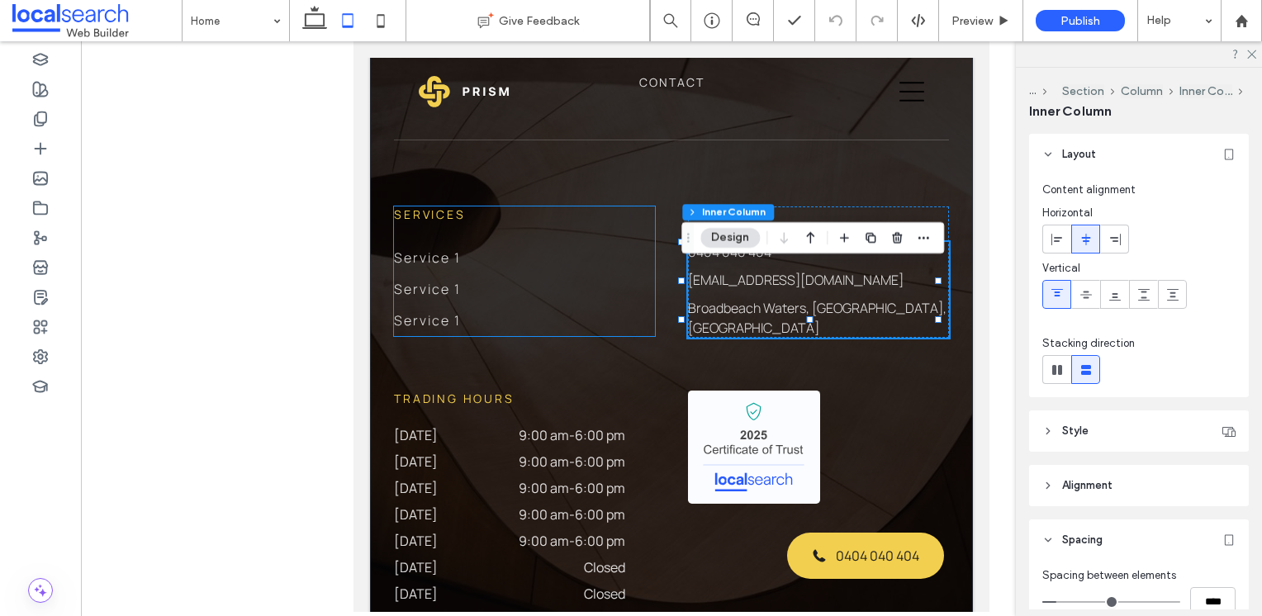
click at [631, 279] on div "Services Service 1 Service 1 Service 1" at bounding box center [524, 272] width 261 height 130
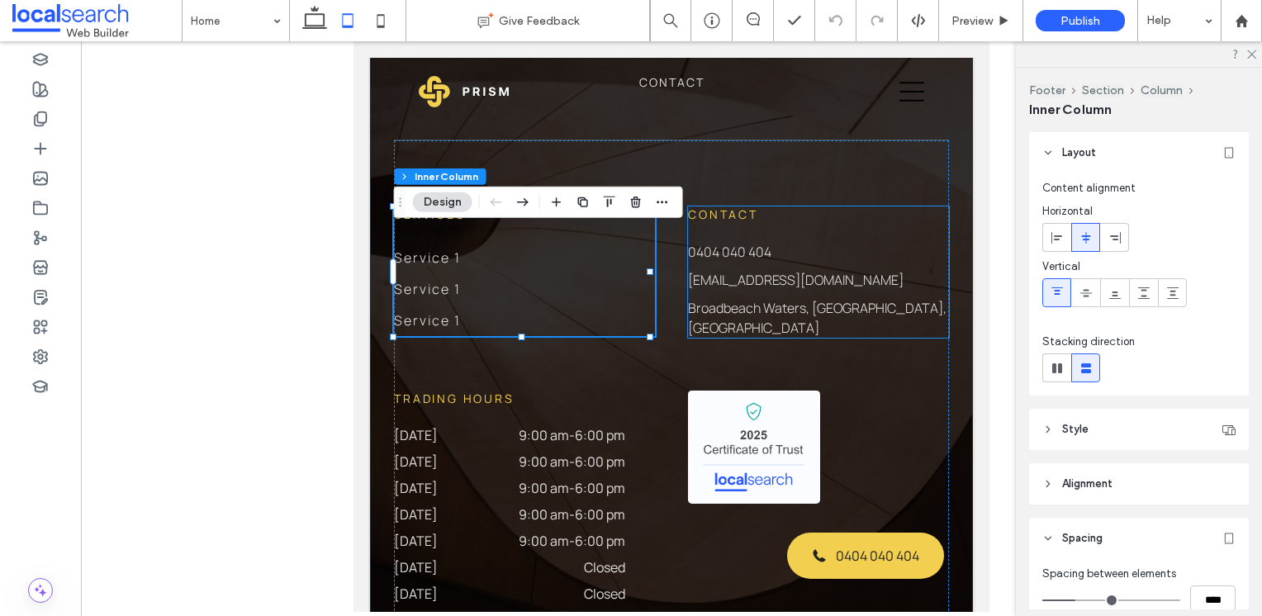
click at [874, 261] on div "Contact 0404 040 404 info@prism.com.au Broadbeach Waters, Queensland, Australia" at bounding box center [818, 272] width 261 height 131
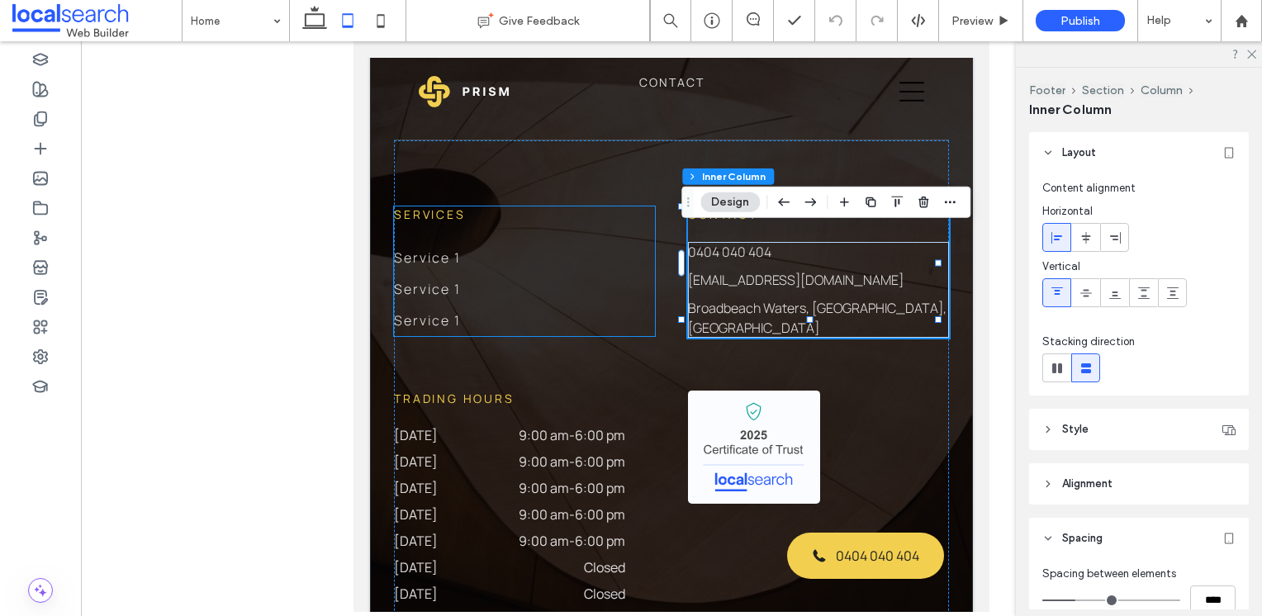
click at [534, 324] on div "Services Service 1 Service 1 Service 1" at bounding box center [524, 272] width 261 height 130
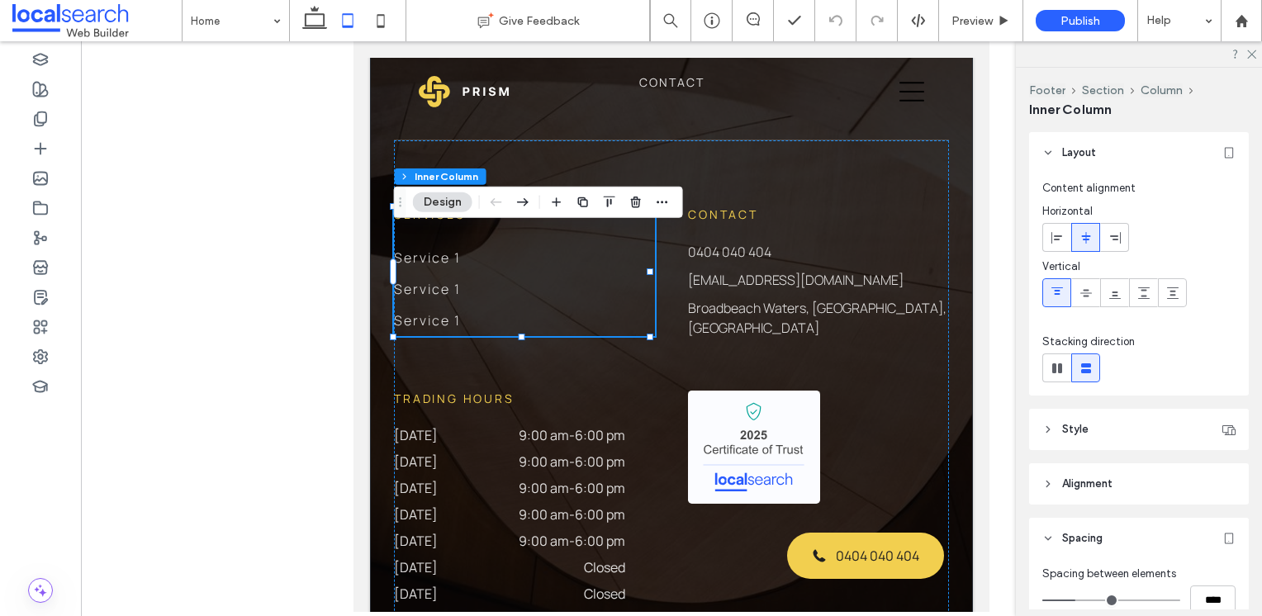
click at [611, 311] on div "Services Service 1 Service 1 Service 1" at bounding box center [524, 272] width 261 height 130
drag, startPoint x: 446, startPoint y: 268, endPoint x: 449, endPoint y: 255, distance: 13.4
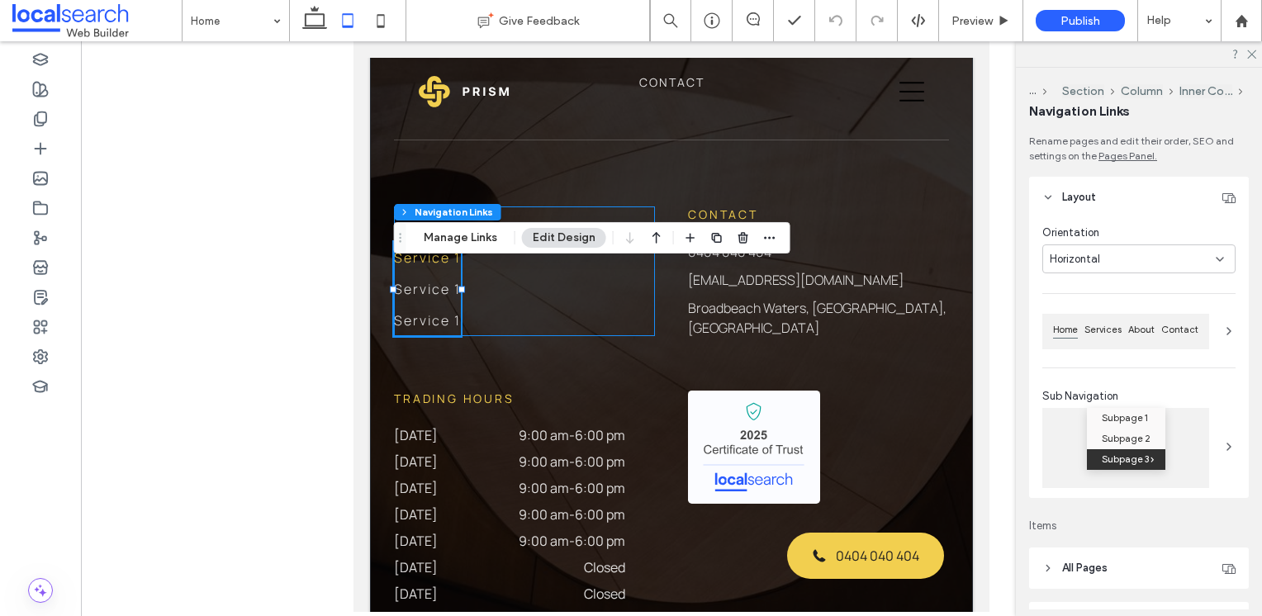
type input "***"
type input "****"
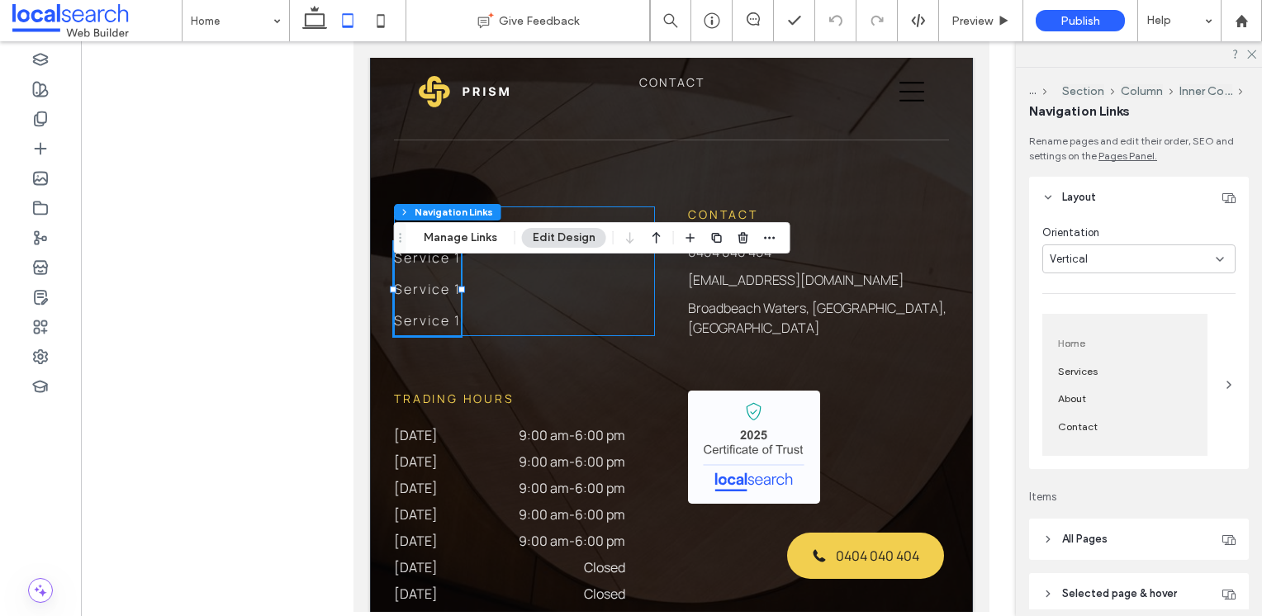
click at [519, 296] on div "Services Service 1 Service 1 Service 1" at bounding box center [524, 272] width 261 height 130
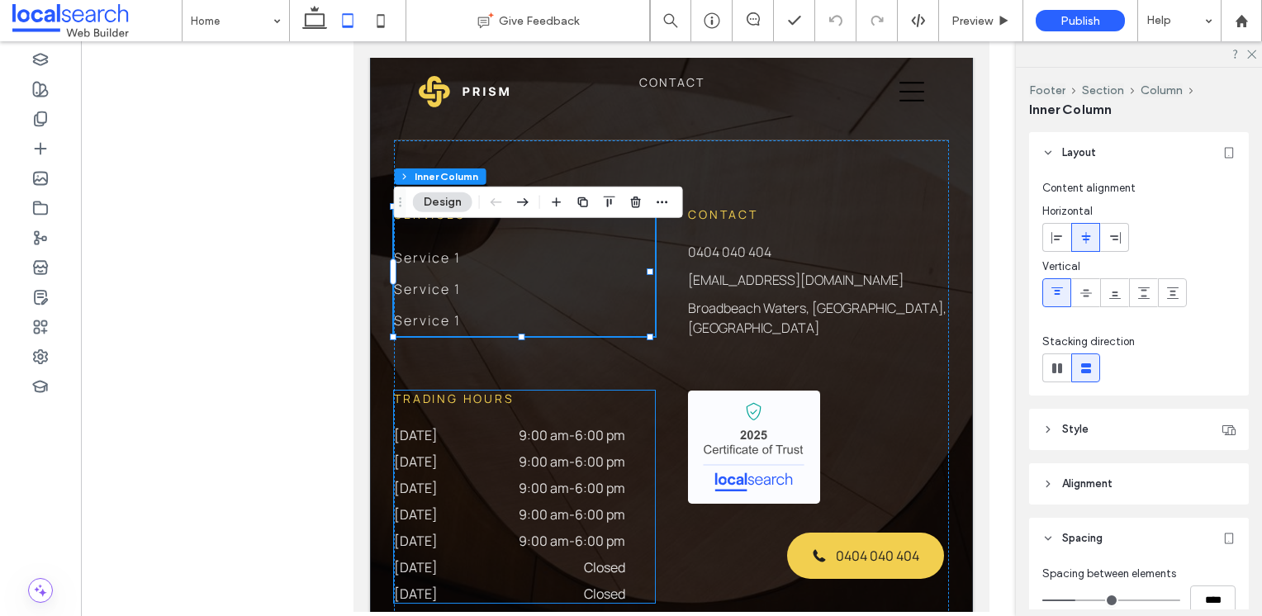
click at [437, 453] on div "Monday 9:00 am - 6:00 pm" at bounding box center [509, 439] width 231 height 26
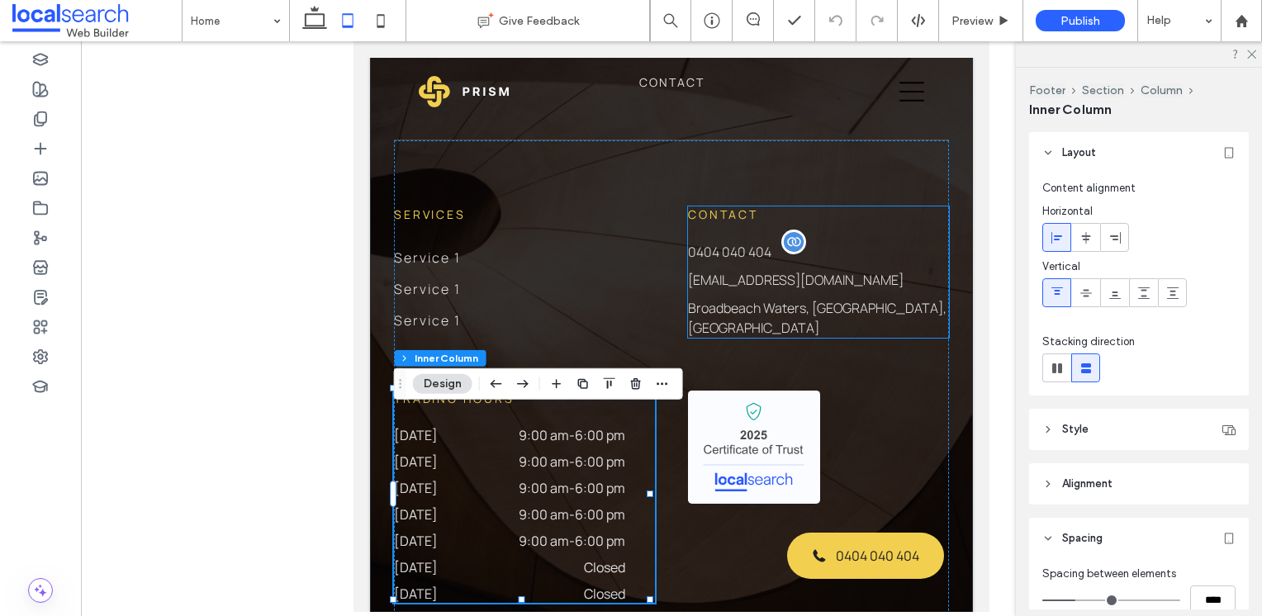
click at [781, 262] on p "0404 040 404" at bounding box center [818, 252] width 261 height 20
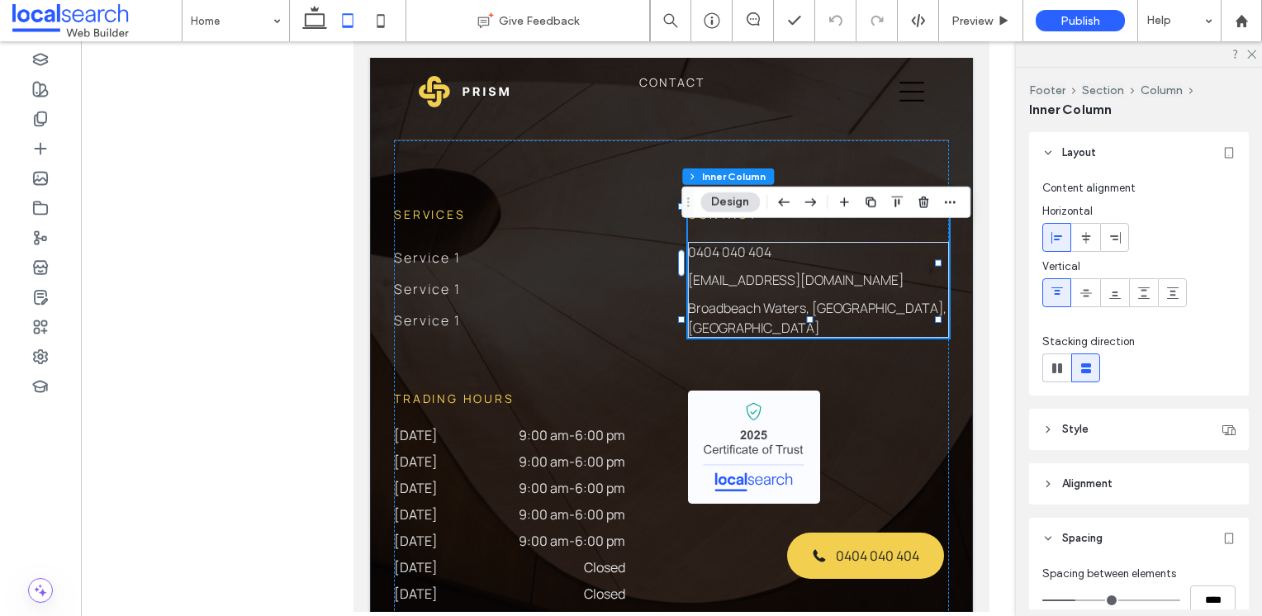
click at [86, 21] on span at bounding box center [96, 20] width 169 height 33
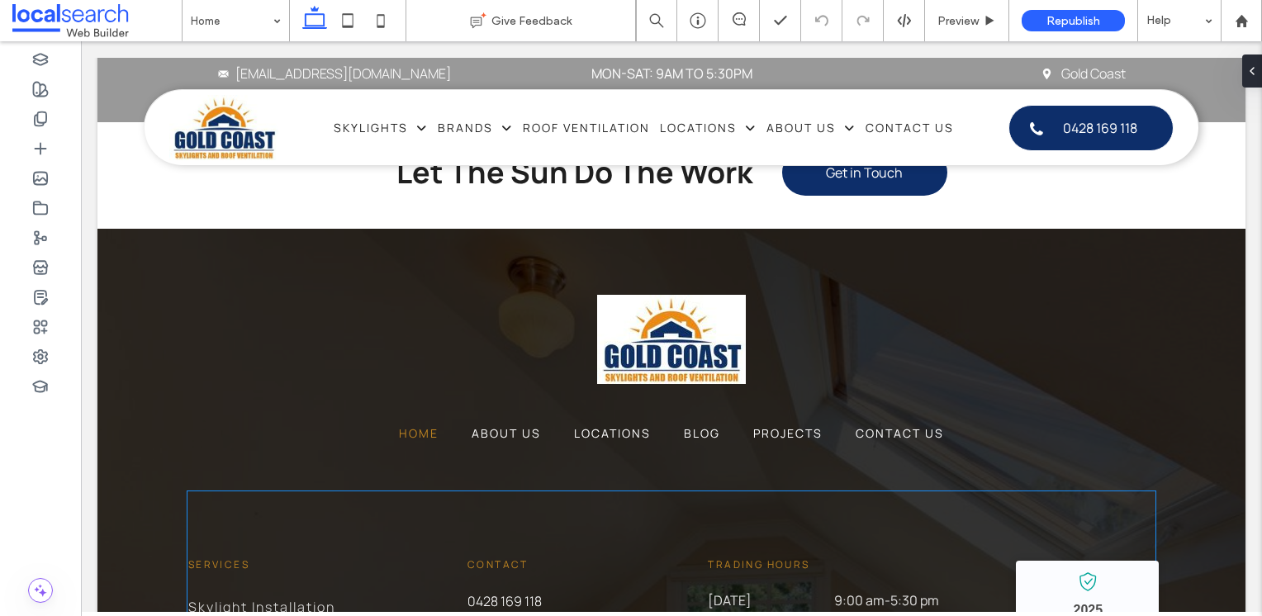
scroll to position [11982, 0]
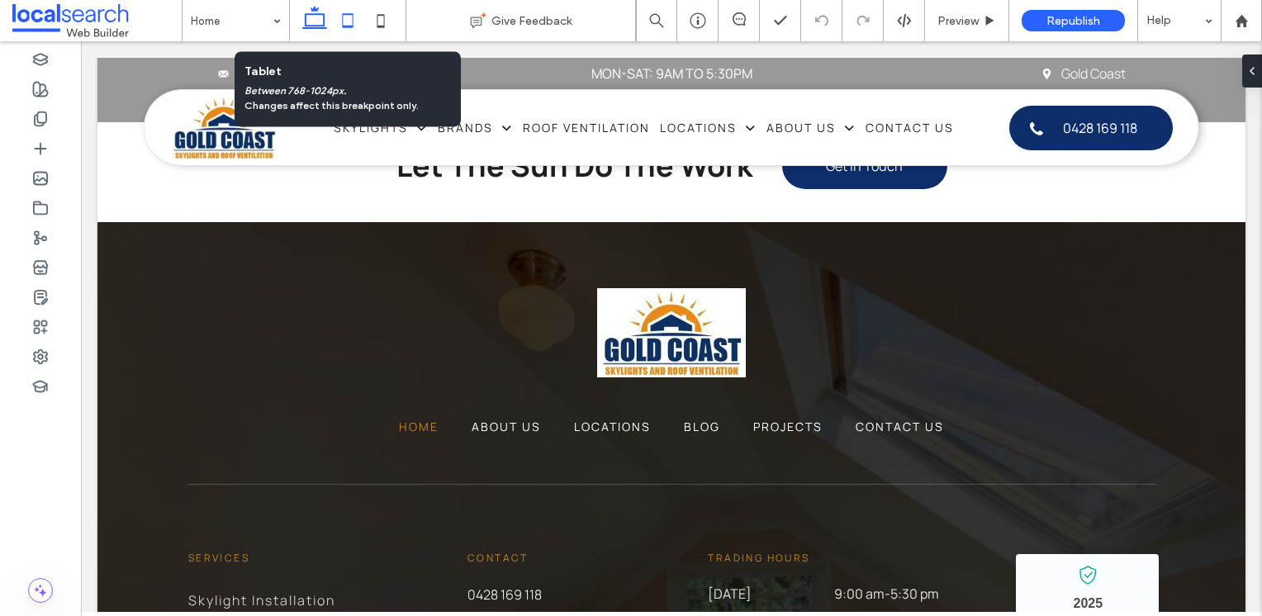
click at [342, 17] on icon at bounding box center [347, 20] width 33 height 33
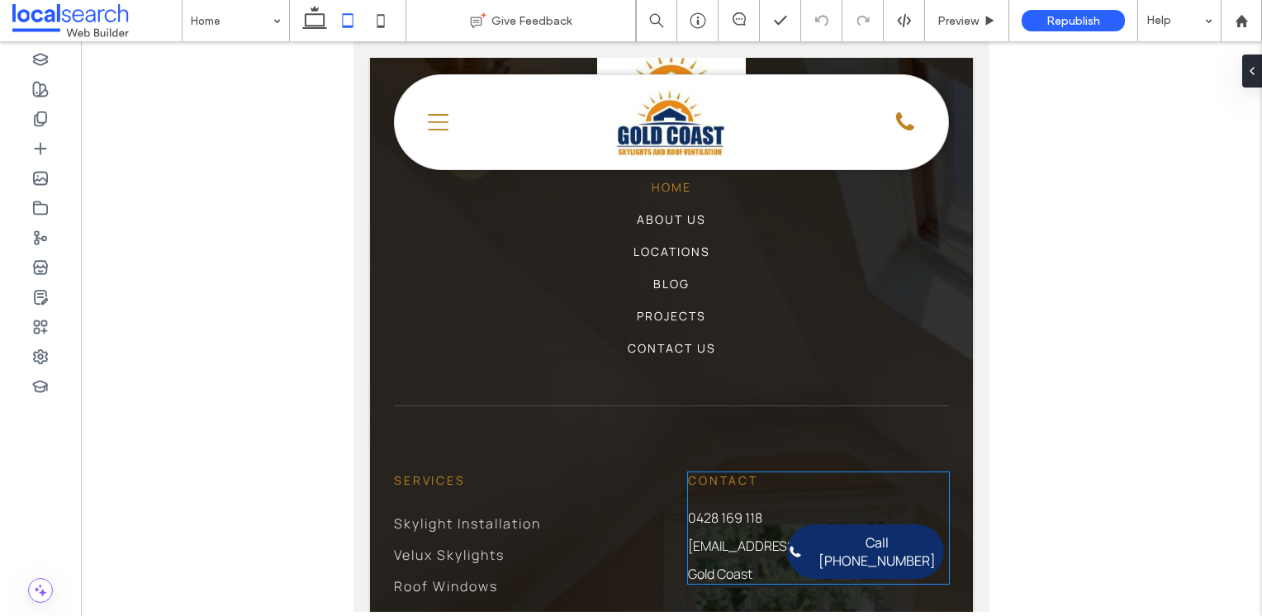
scroll to position [12371, 0]
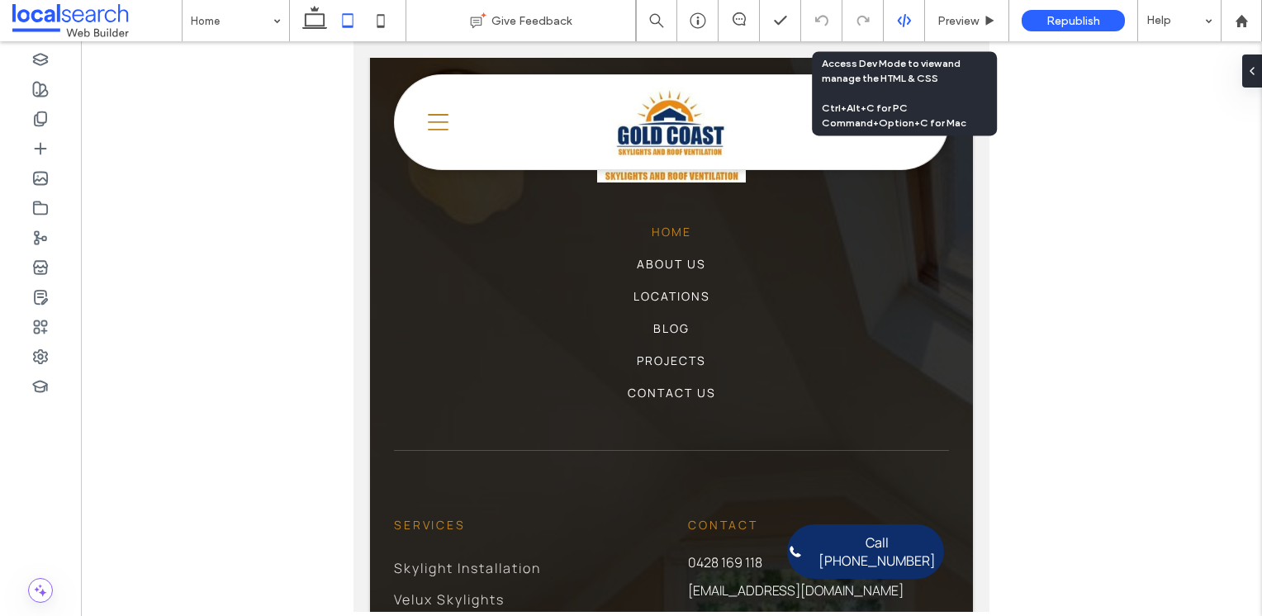
click at [915, 19] on div at bounding box center [904, 20] width 40 height 15
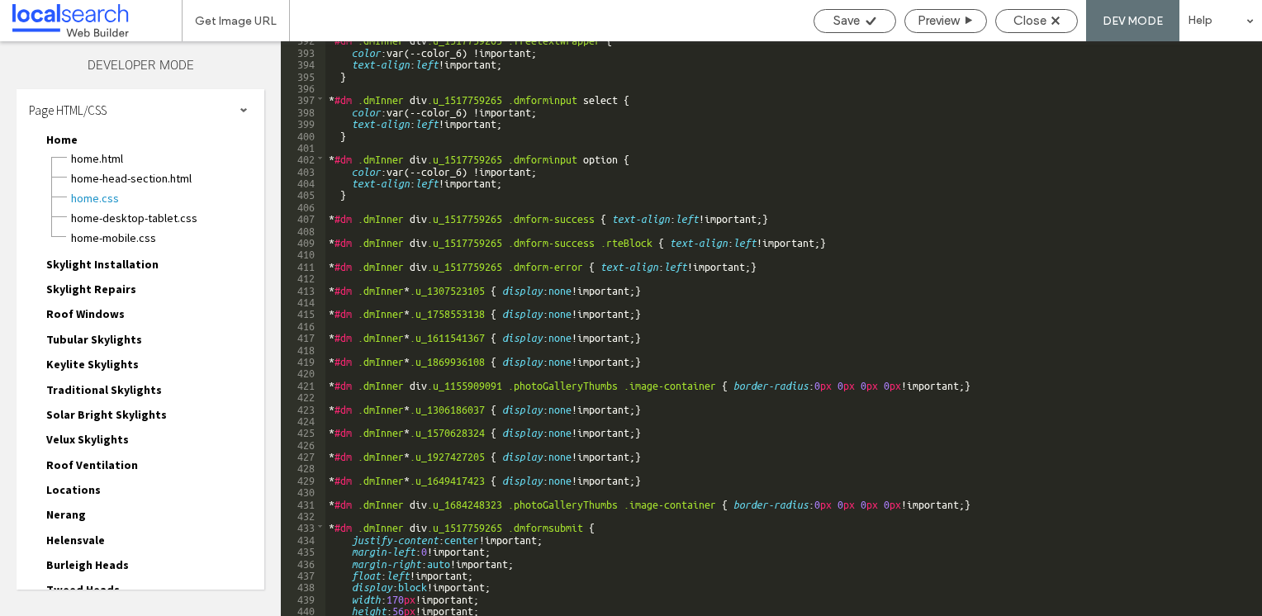
scroll to position [4857, 0]
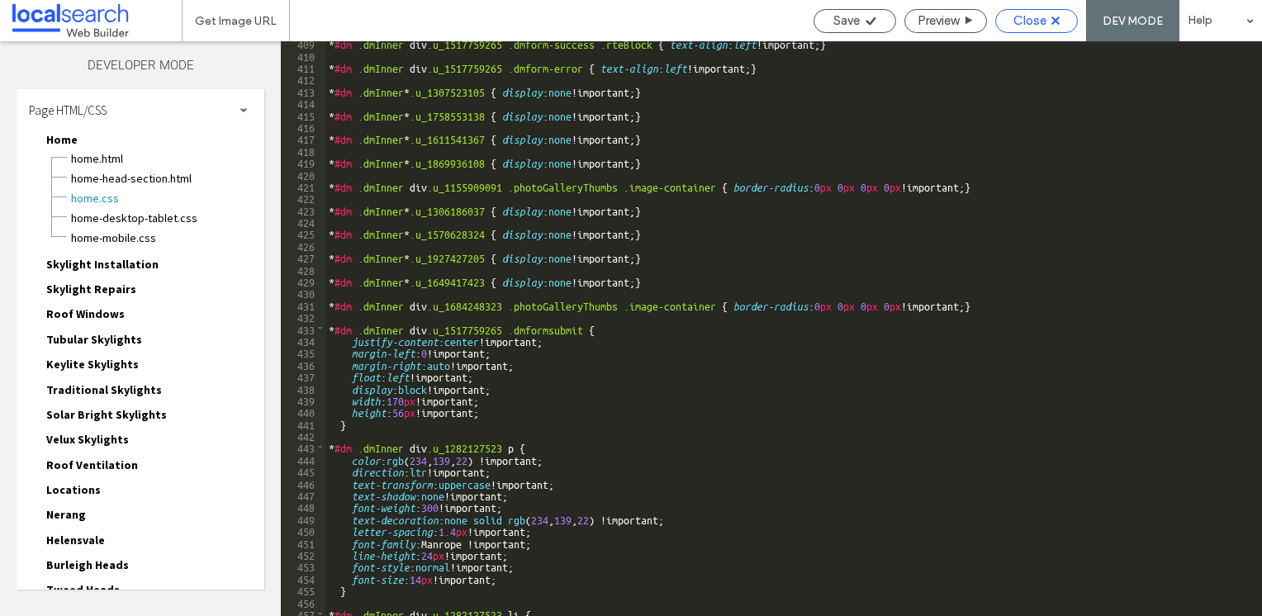
click at [1014, 21] on span "Close" at bounding box center [1030, 20] width 33 height 15
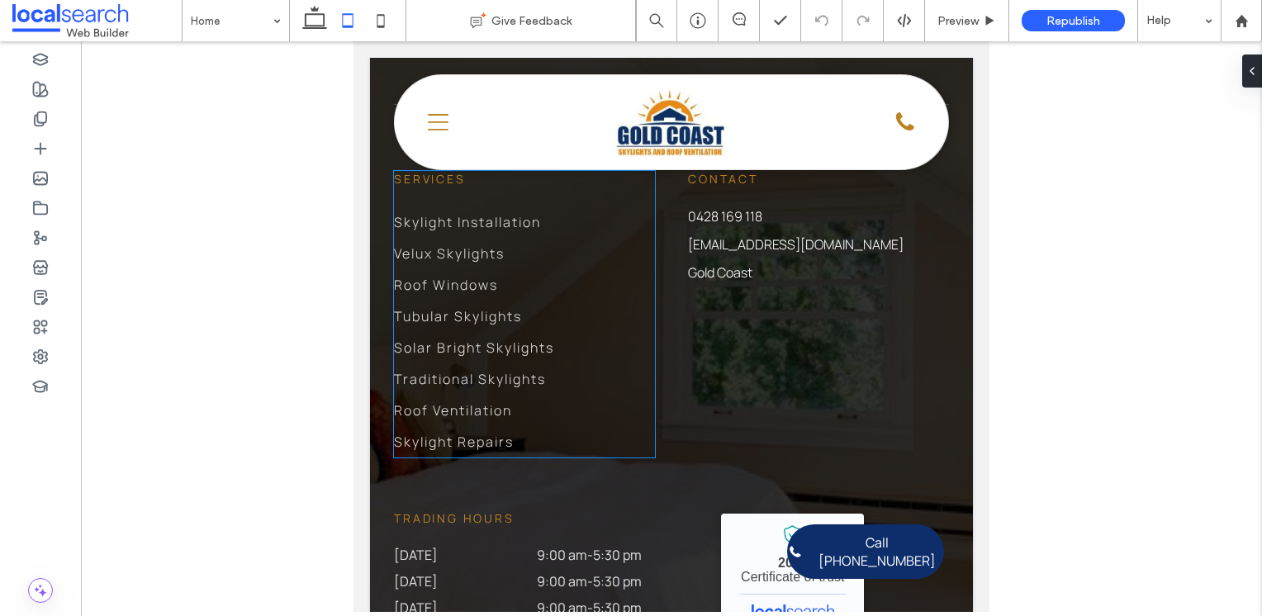
scroll to position [12792, 0]
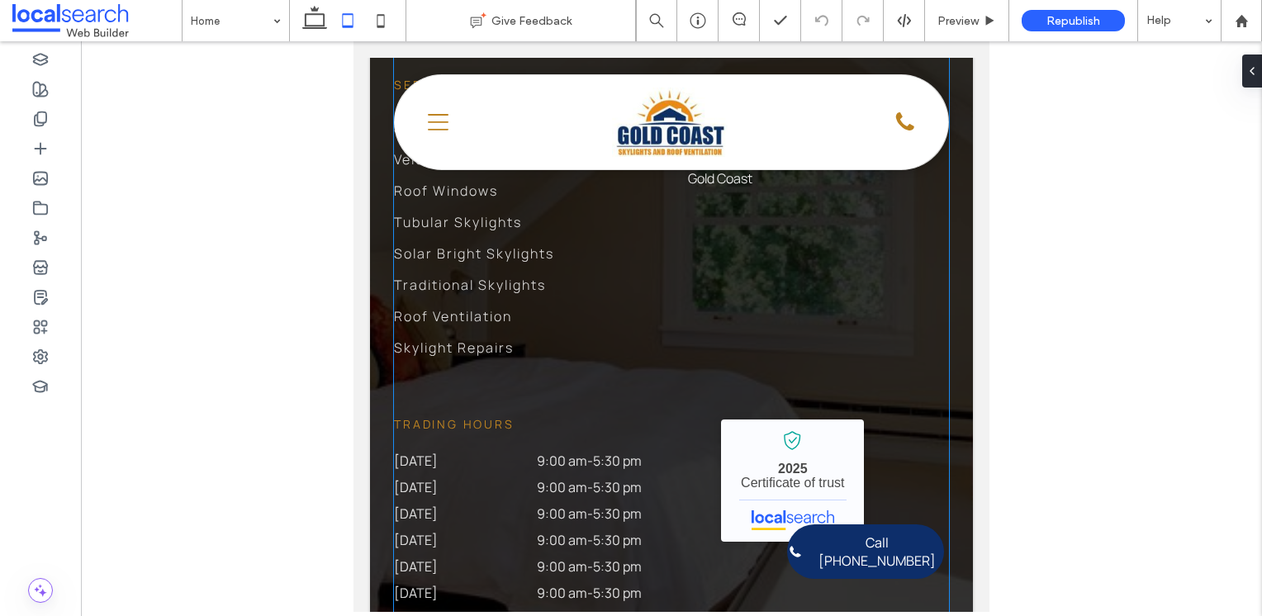
click at [663, 314] on div "Services Skylight Installation Velux Skylights Roof Windows Tubular Skylights S…" at bounding box center [671, 353] width 555 height 684
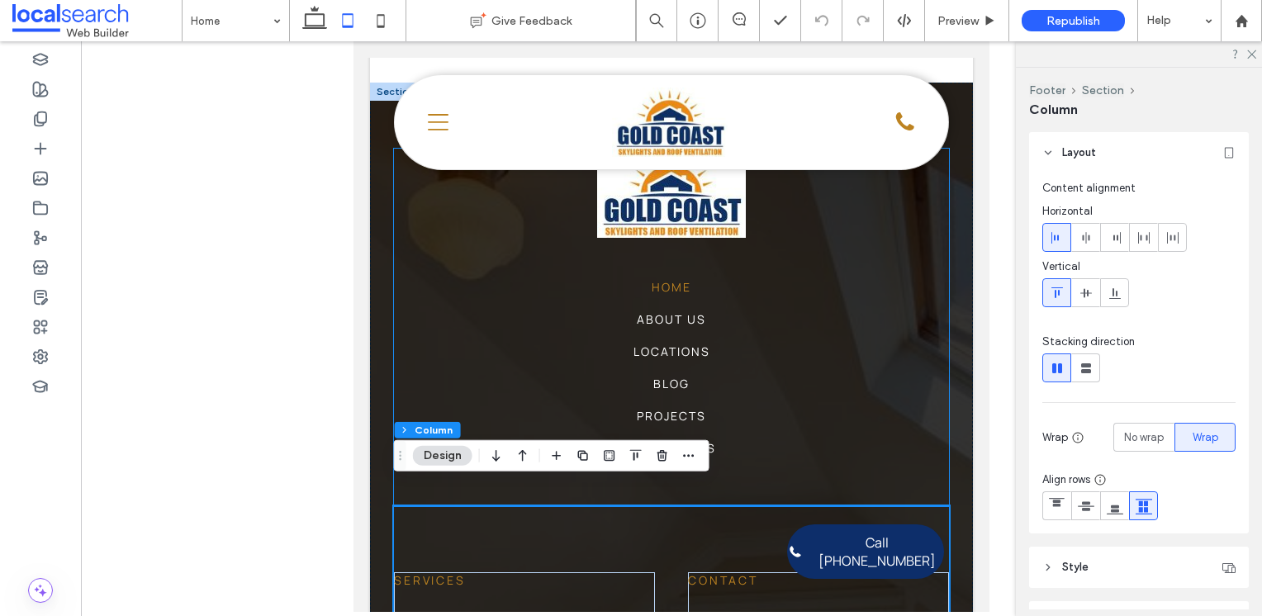
scroll to position [12049, 0]
